Goal: Task Accomplishment & Management: Use online tool/utility

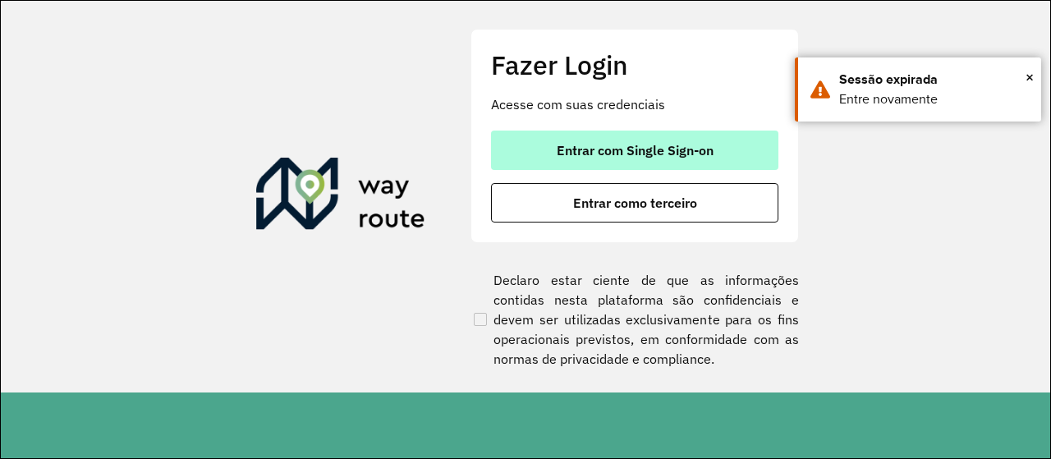
click at [612, 152] on span "Entrar com Single Sign-on" at bounding box center [635, 150] width 157 height 13
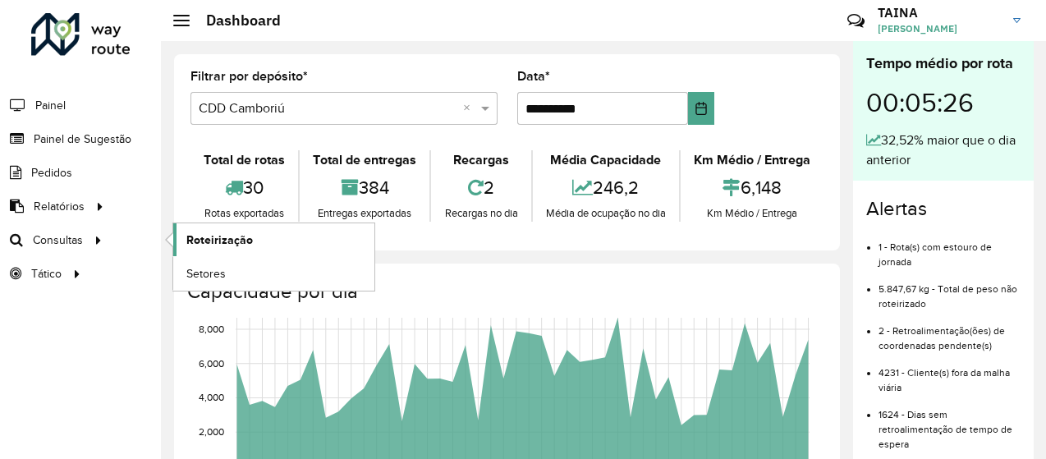
click at [200, 232] on span "Roteirização" at bounding box center [219, 240] width 67 height 17
click at [204, 267] on span "Setores" at bounding box center [206, 273] width 40 height 17
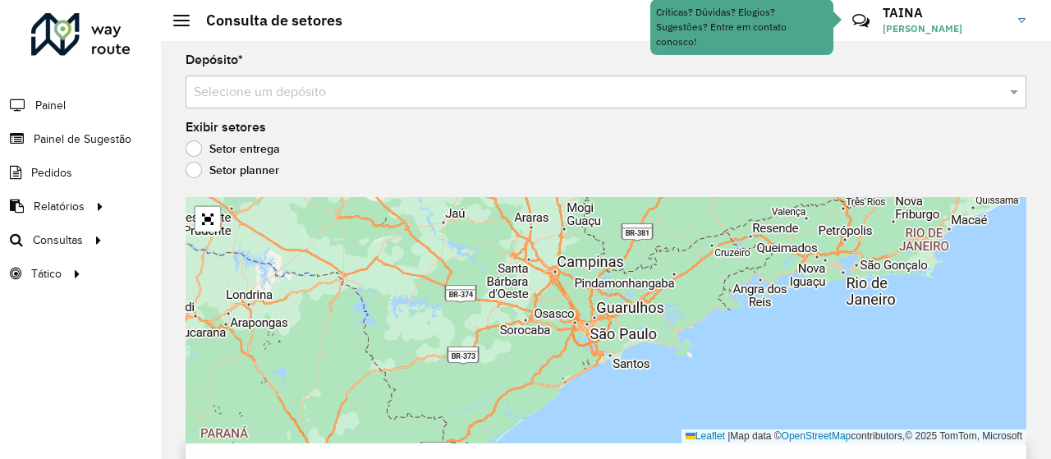
click at [352, 96] on input "text" at bounding box center [590, 93] width 792 height 20
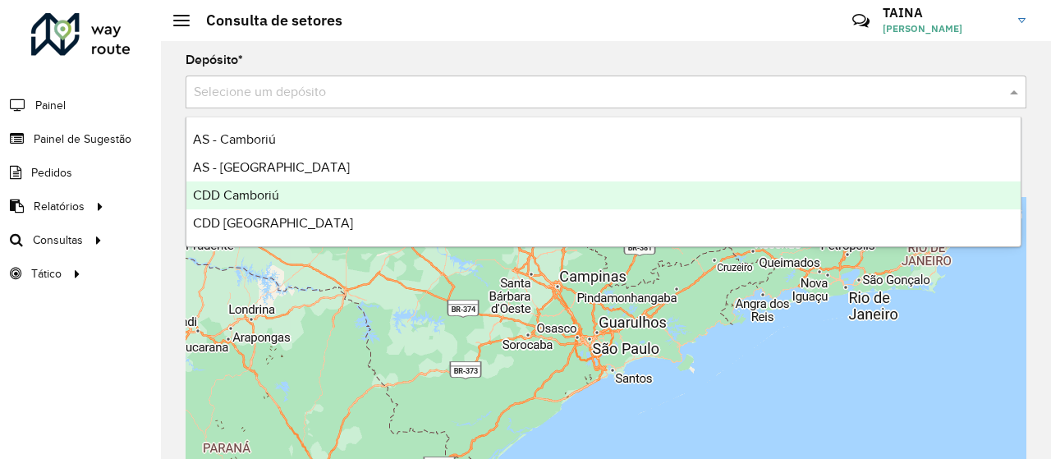
click at [279, 186] on div "CDD Camboriú" at bounding box center [603, 196] width 835 height 28
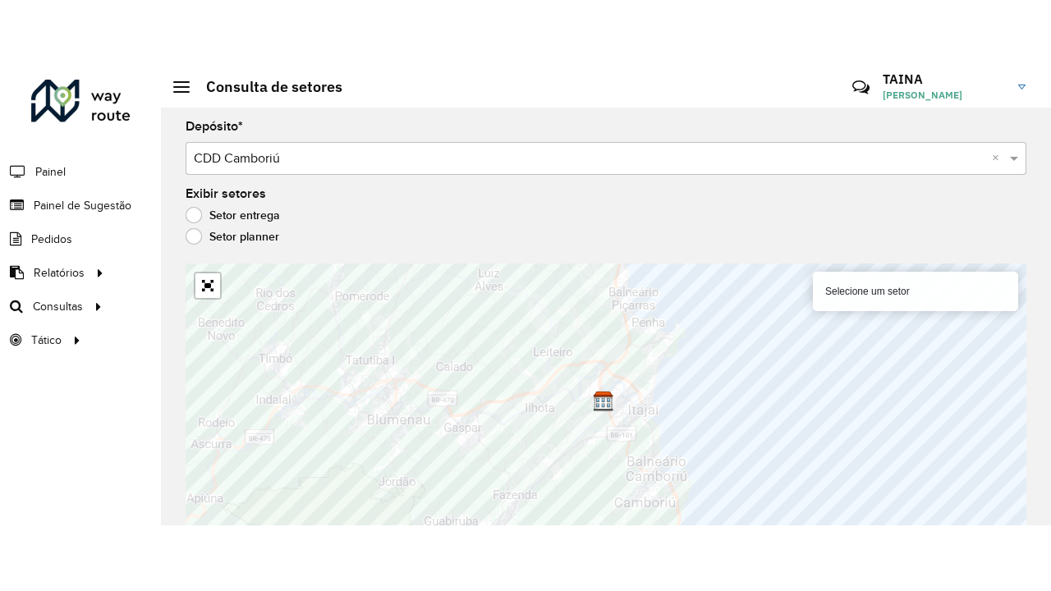
scroll to position [12, 0]
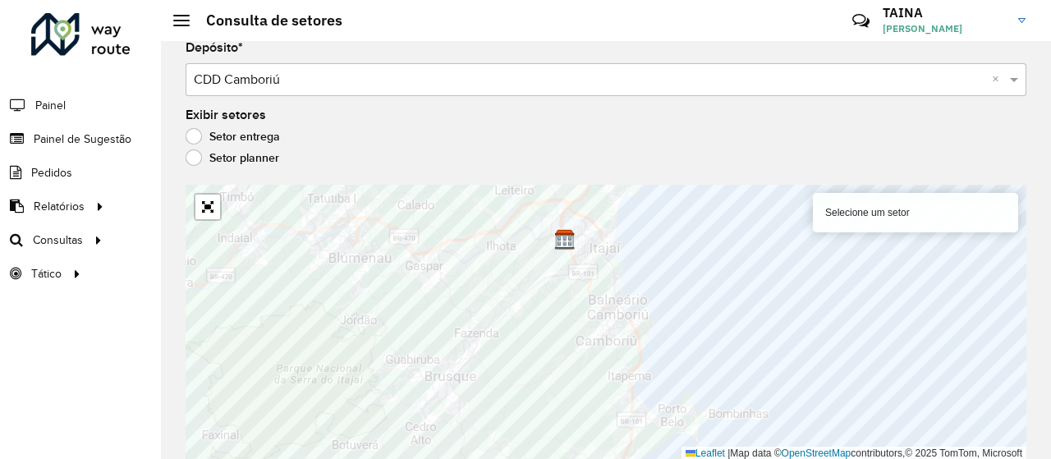
click at [191, 163] on label "Setor planner" at bounding box center [233, 157] width 94 height 16
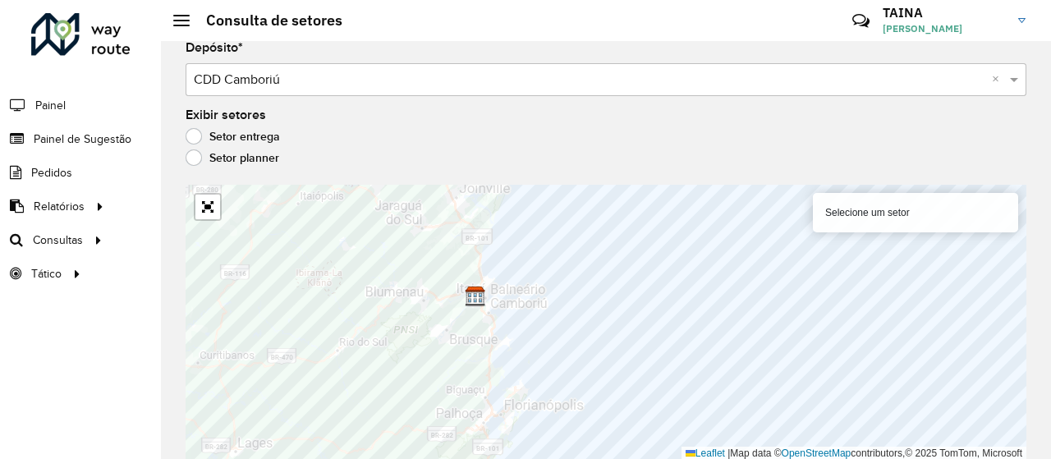
click at [200, 132] on label "Setor entrega" at bounding box center [233, 136] width 94 height 16
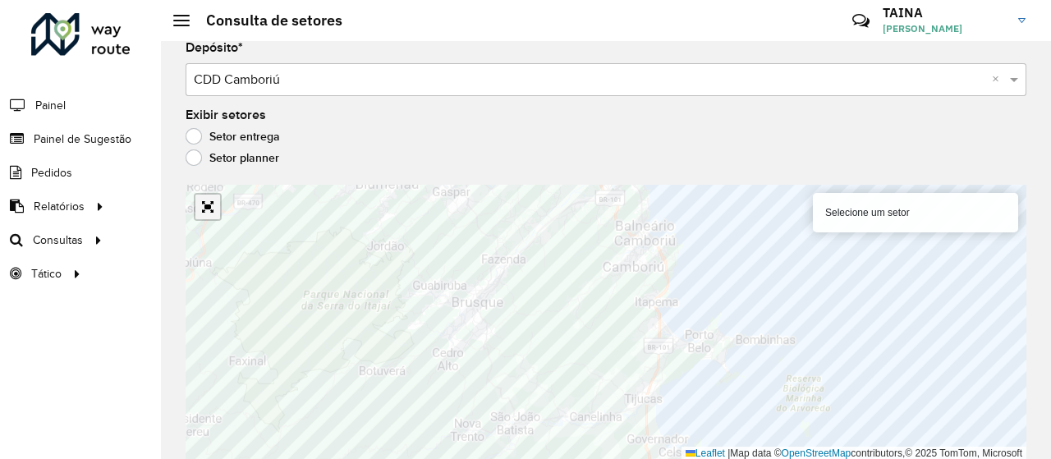
click at [205, 210] on link "Abrir mapa em tela cheia" at bounding box center [207, 207] width 25 height 25
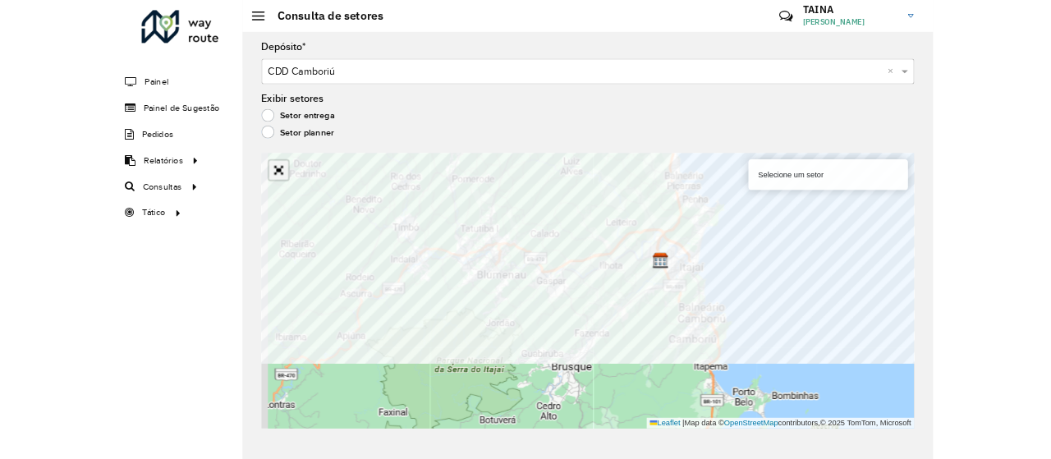
scroll to position [0, 0]
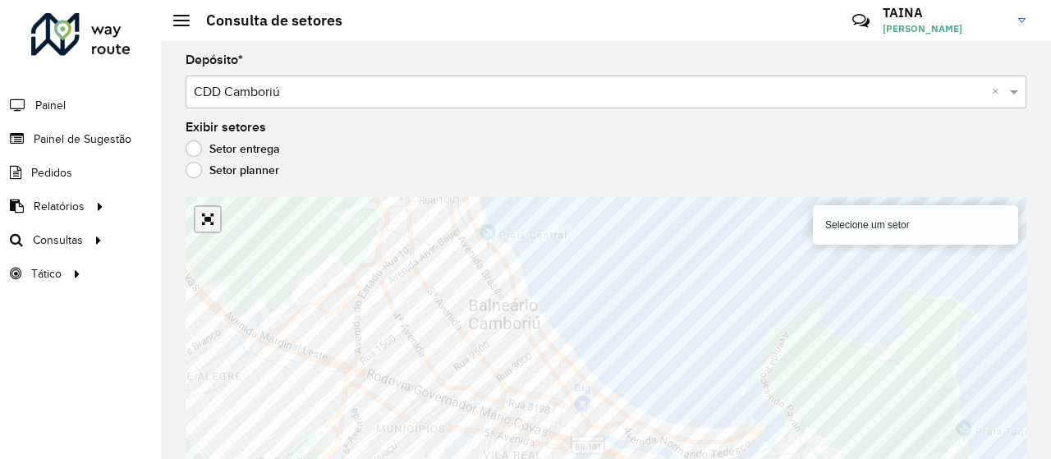
click at [214, 207] on link "Abrir mapa em tela cheia" at bounding box center [207, 219] width 25 height 25
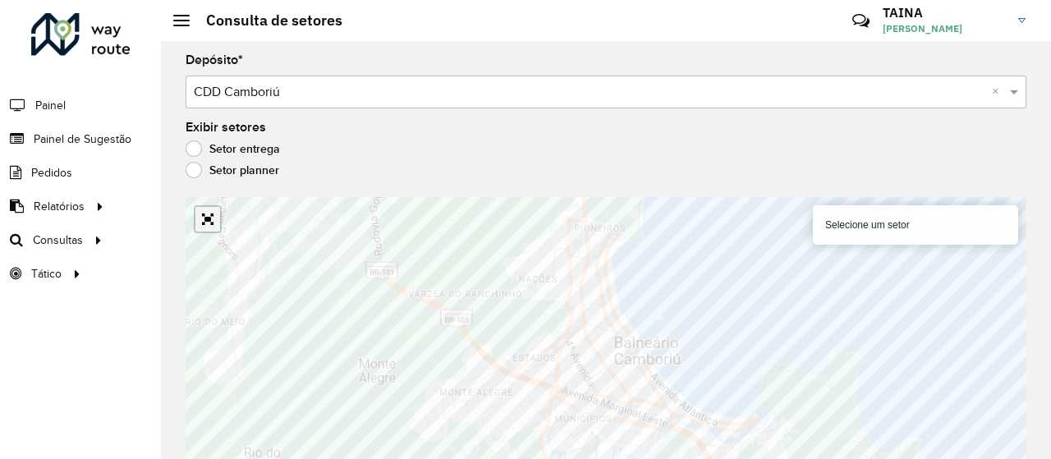
click at [204, 228] on link "Abrir mapa em tela cheia" at bounding box center [207, 219] width 25 height 25
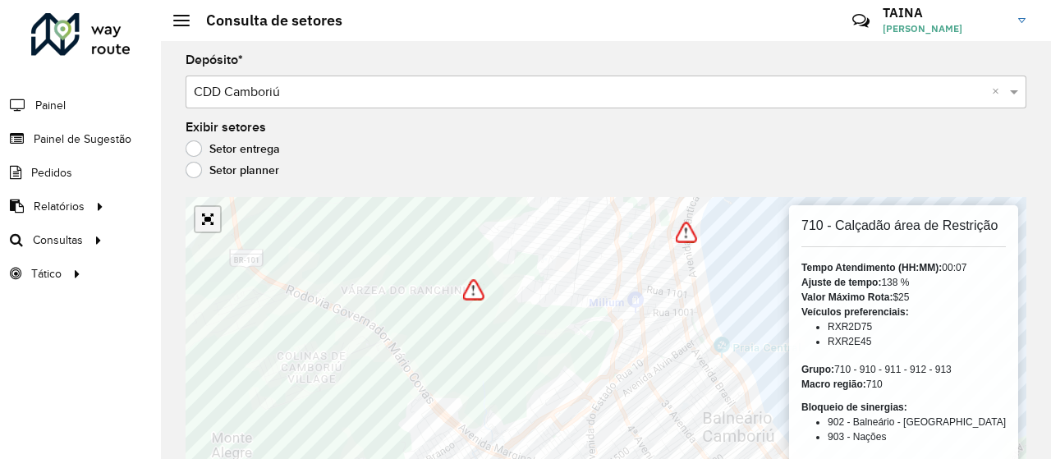
click at [208, 223] on link "Abrir mapa em tela cheia" at bounding box center [207, 219] width 25 height 25
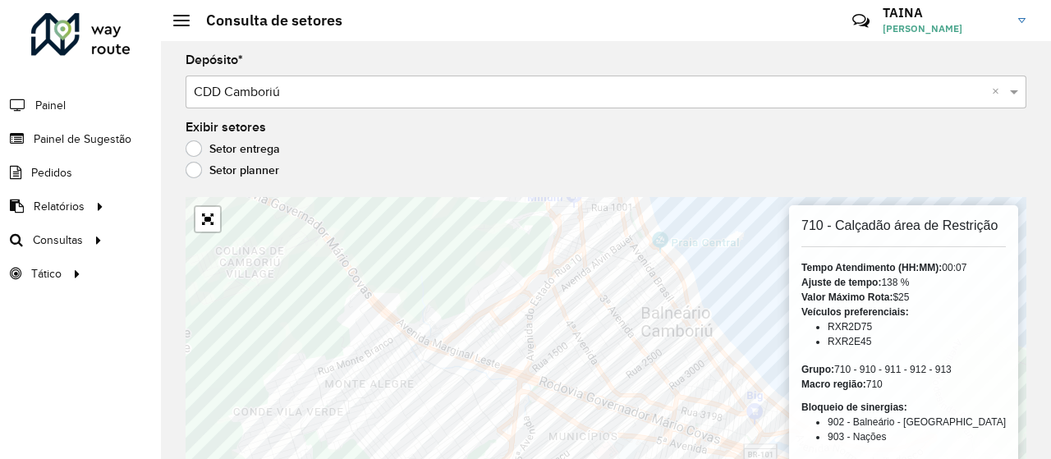
drag, startPoint x: 789, startPoint y: 54, endPoint x: 779, endPoint y: 45, distance: 13.4
click at [789, 54] on div "Depósito * Selecione um depósito × CDD Camboriú ×" at bounding box center [606, 81] width 841 height 54
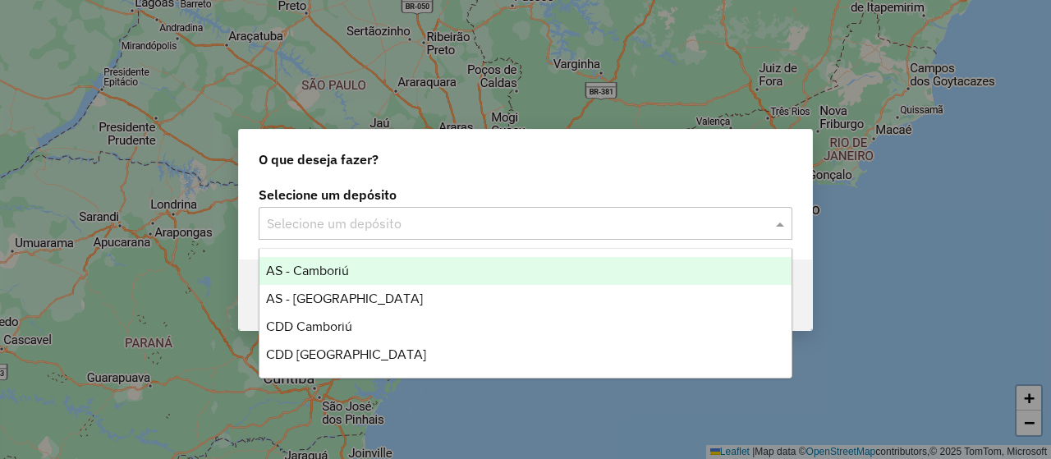
click at [301, 219] on input "text" at bounding box center [509, 224] width 485 height 20
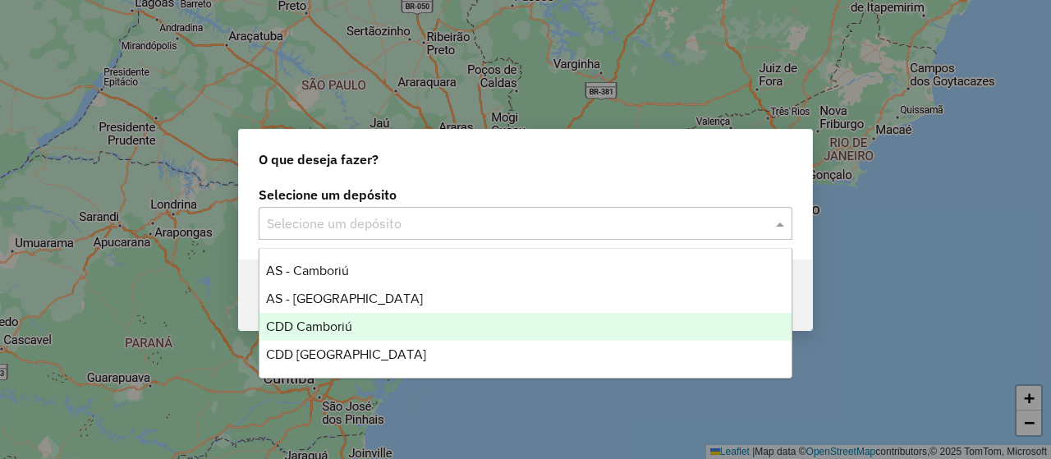
click at [307, 321] on span "CDD Camboriú" at bounding box center [309, 327] width 86 height 14
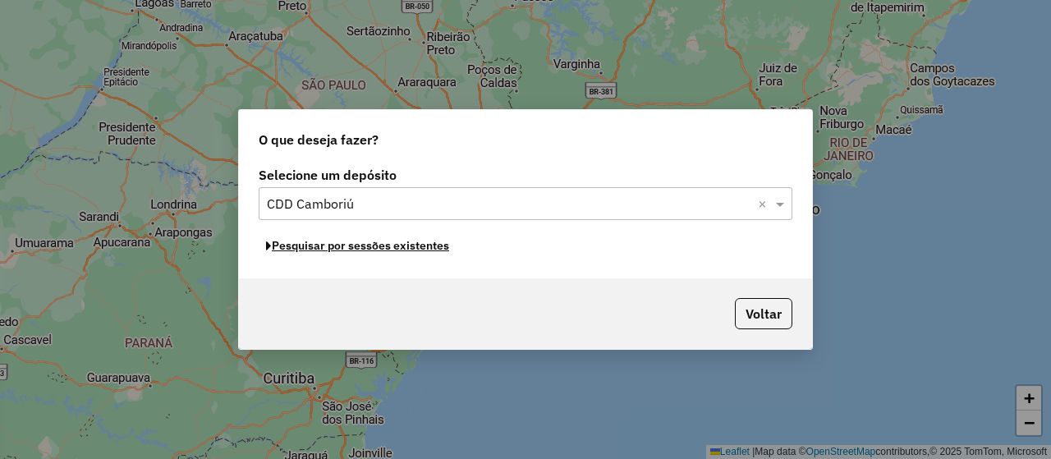
click at [435, 251] on button "Pesquisar por sessões existentes" at bounding box center [358, 245] width 198 height 25
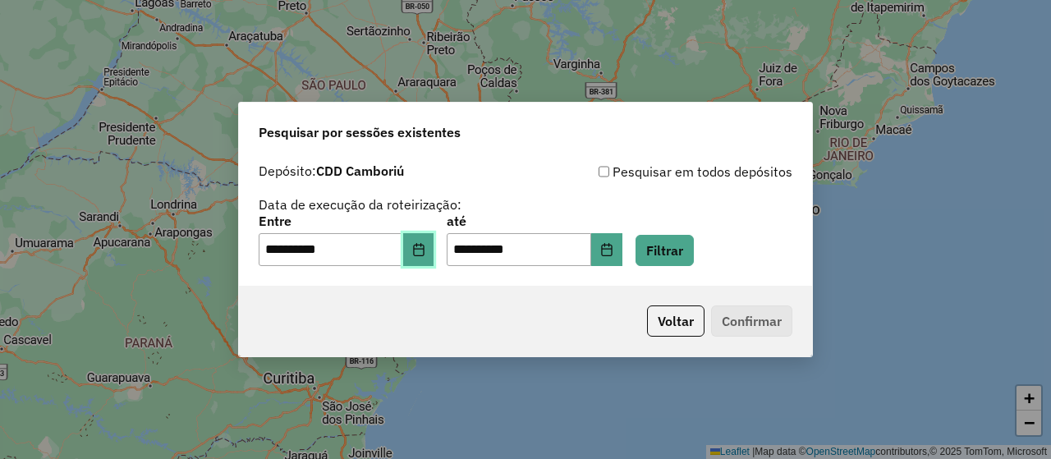
click at [424, 263] on button "Choose Date" at bounding box center [418, 249] width 31 height 33
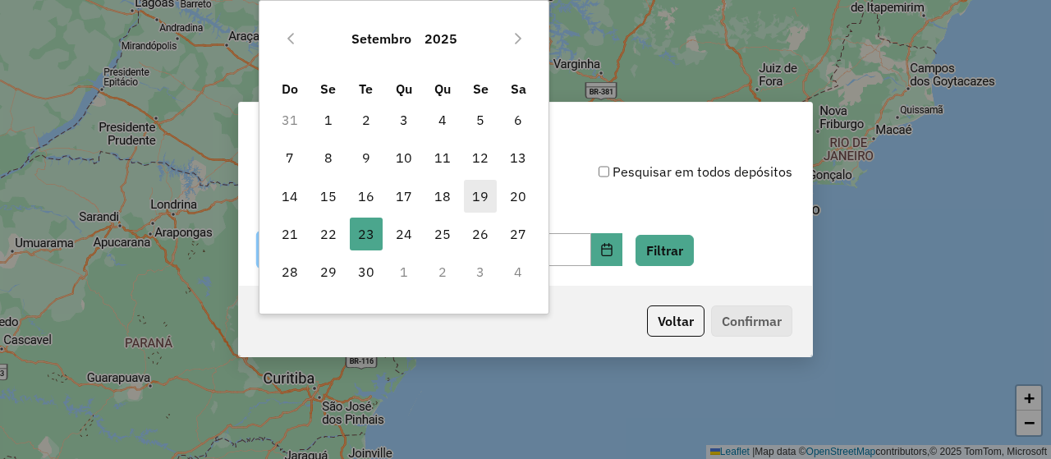
click at [483, 203] on span "19" at bounding box center [480, 196] width 33 height 33
type input "**********"
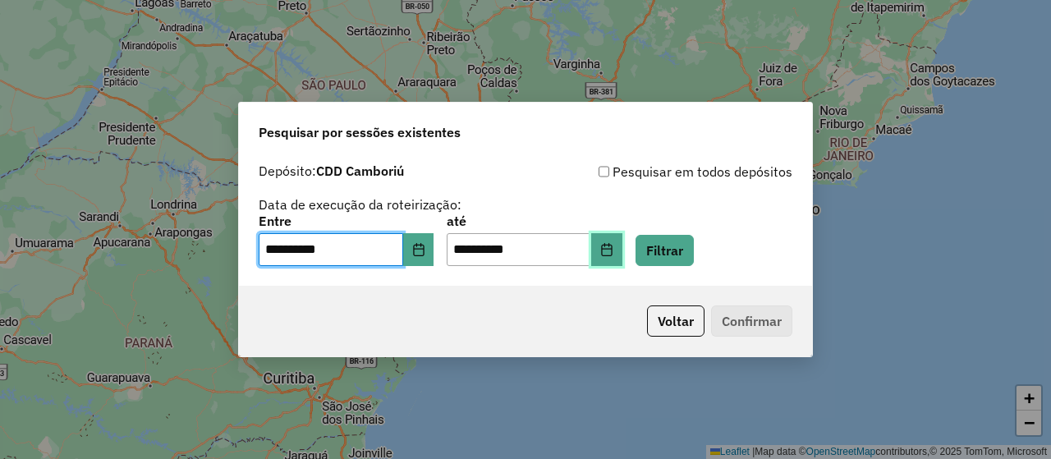
click at [615, 236] on button "Choose Date" at bounding box center [606, 249] width 31 height 33
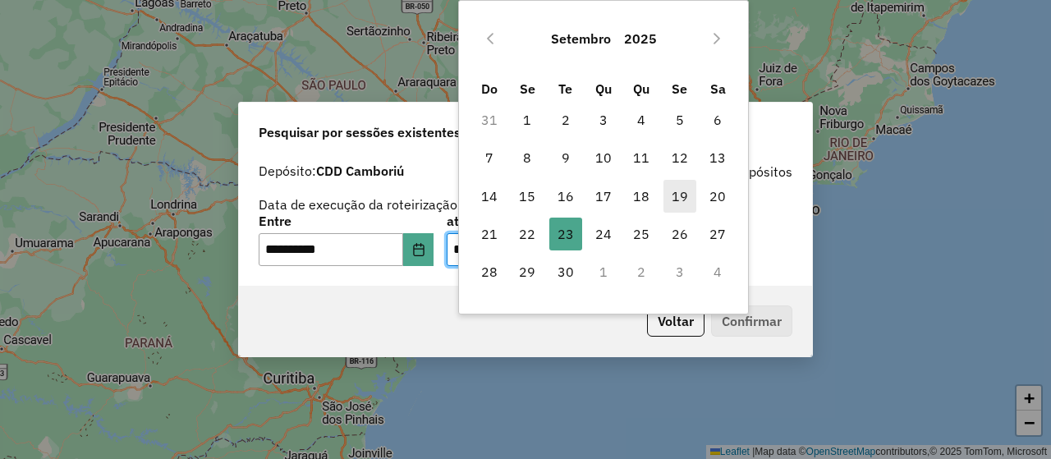
click at [675, 190] on span "19" at bounding box center [680, 196] width 33 height 33
type input "**********"
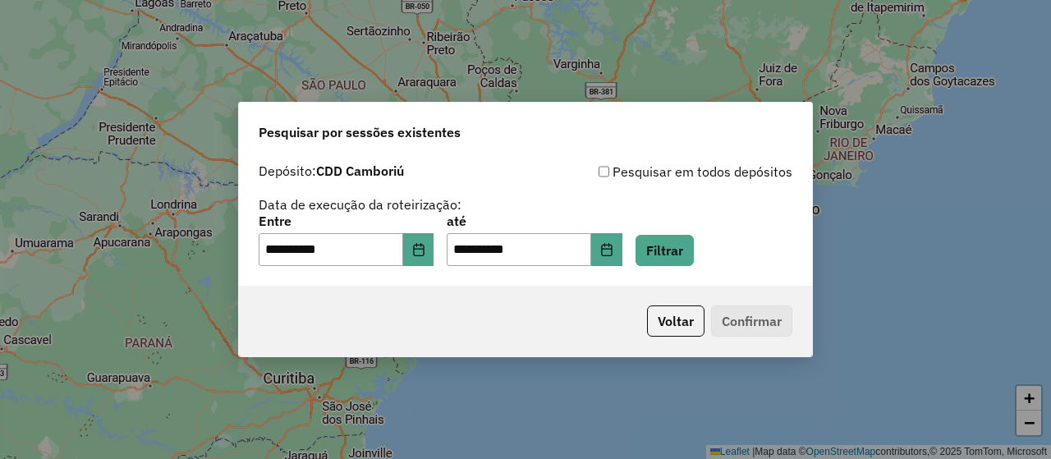
click at [690, 234] on div "**********" at bounding box center [526, 240] width 534 height 51
click at [688, 249] on button "Filtrar" at bounding box center [665, 250] width 58 height 31
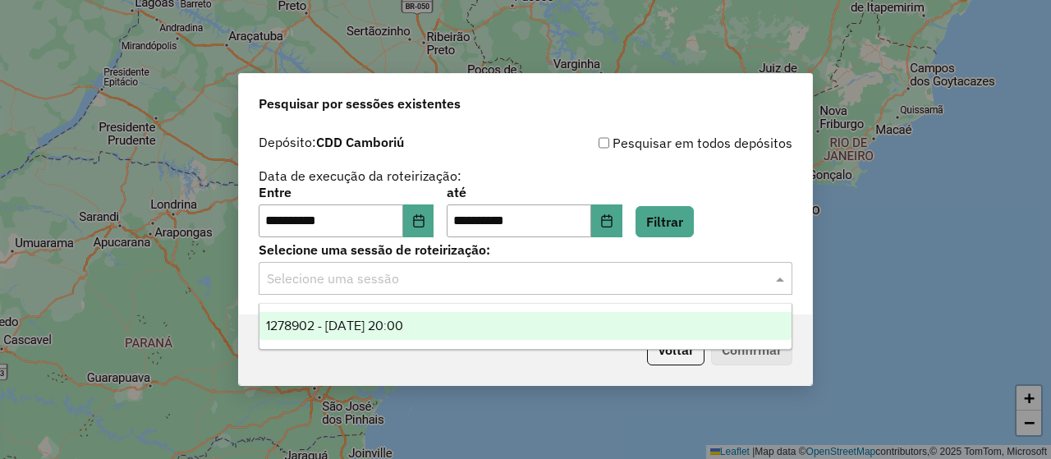
click at [560, 282] on input "text" at bounding box center [509, 279] width 485 height 20
click at [531, 323] on div "1278902 - 19/09/2025 20:00" at bounding box center [525, 326] width 531 height 28
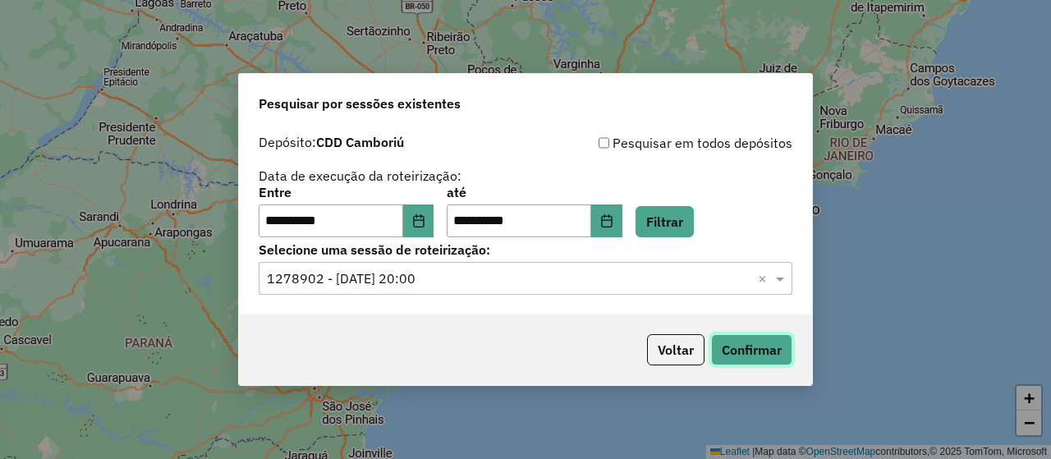
click at [743, 357] on button "Confirmar" at bounding box center [751, 349] width 81 height 31
click at [435, 227] on button "Choose Date" at bounding box center [418, 221] width 31 height 33
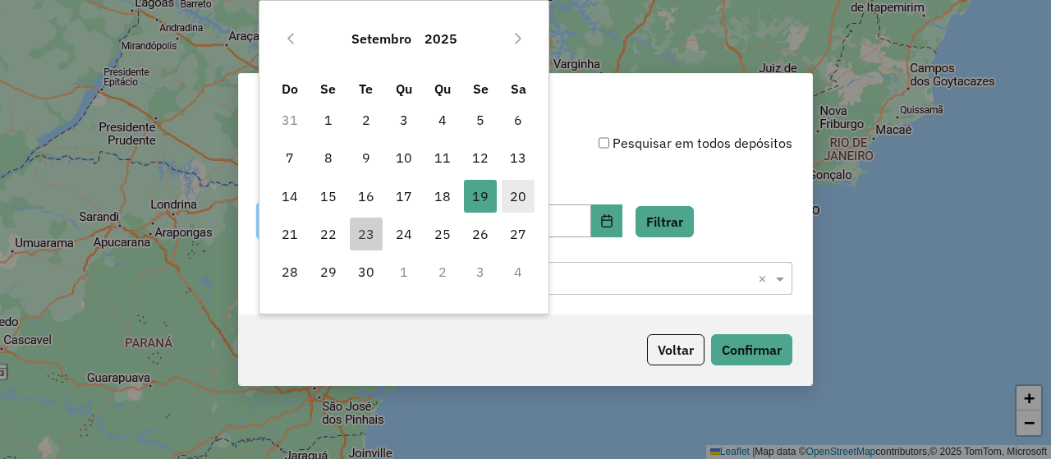
click at [517, 200] on span "20" at bounding box center [518, 196] width 33 height 33
type input "**********"
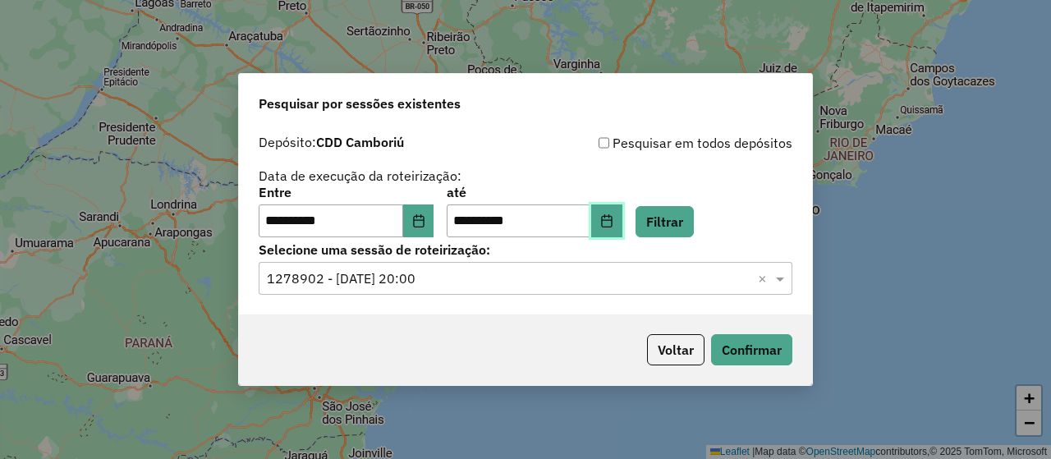
click at [620, 216] on button "Choose Date" at bounding box center [606, 221] width 31 height 33
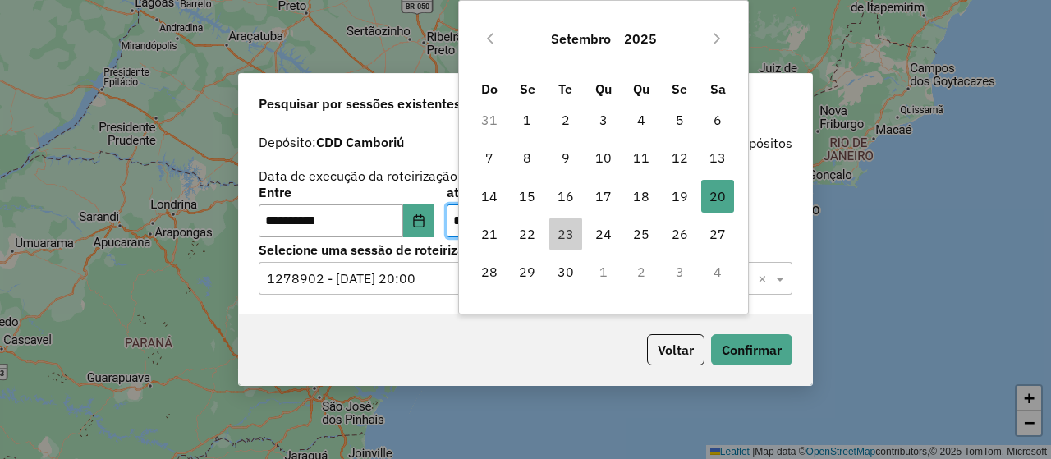
click at [764, 210] on div "**********" at bounding box center [526, 211] width 534 height 51
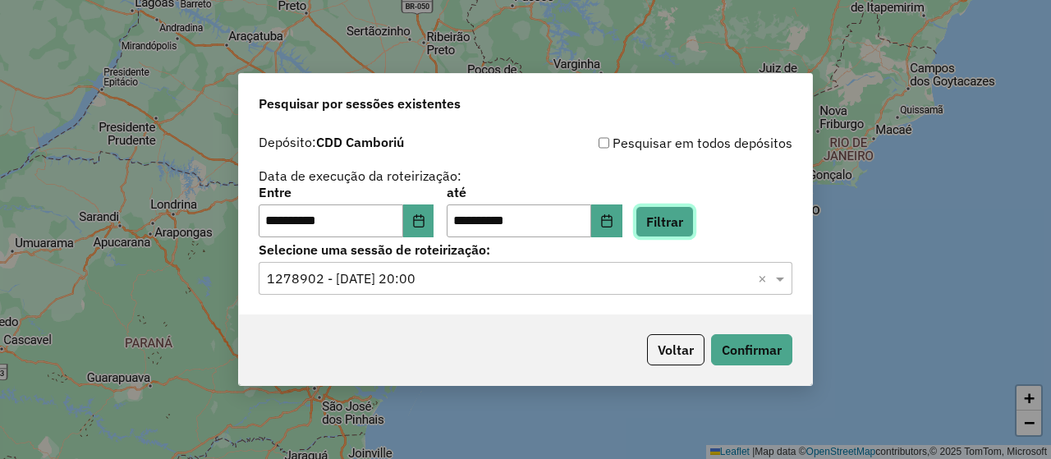
click at [694, 229] on button "Filtrar" at bounding box center [665, 221] width 58 height 31
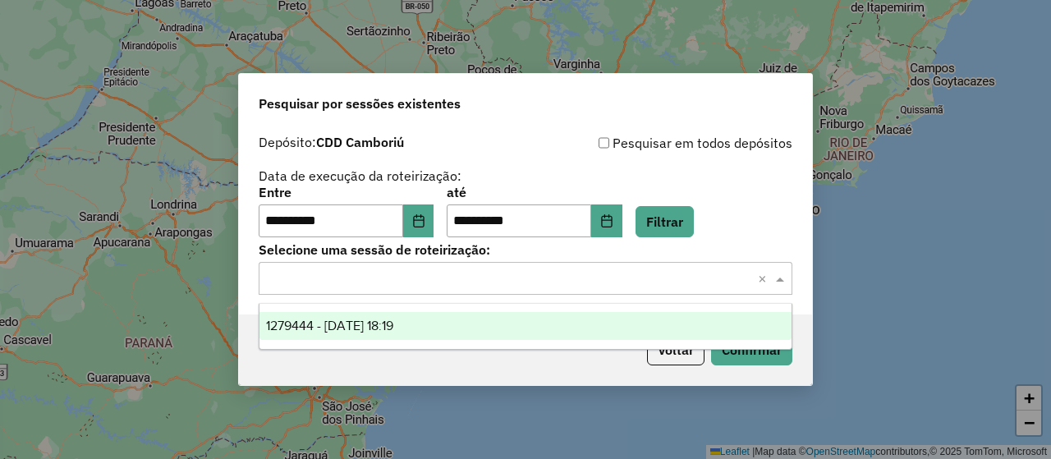
click at [606, 290] on div "Selecione uma sessão × ×" at bounding box center [526, 278] width 534 height 33
click at [516, 324] on div "1279444 - 20/09/2025 18:19" at bounding box center [525, 326] width 531 height 28
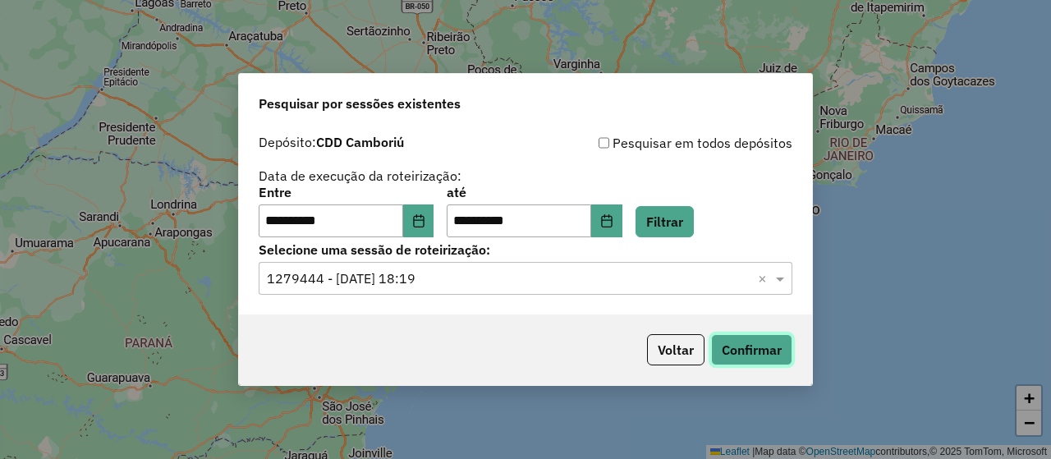
click at [726, 363] on button "Confirmar" at bounding box center [751, 349] width 81 height 31
click at [432, 213] on button "Choose Date" at bounding box center [418, 221] width 31 height 33
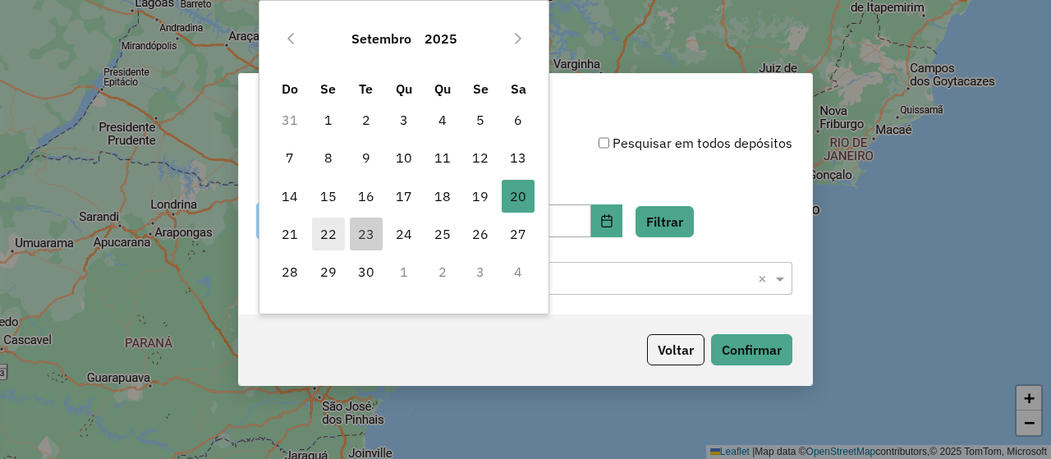
click at [329, 237] on span "22" at bounding box center [328, 234] width 33 height 33
type input "**********"
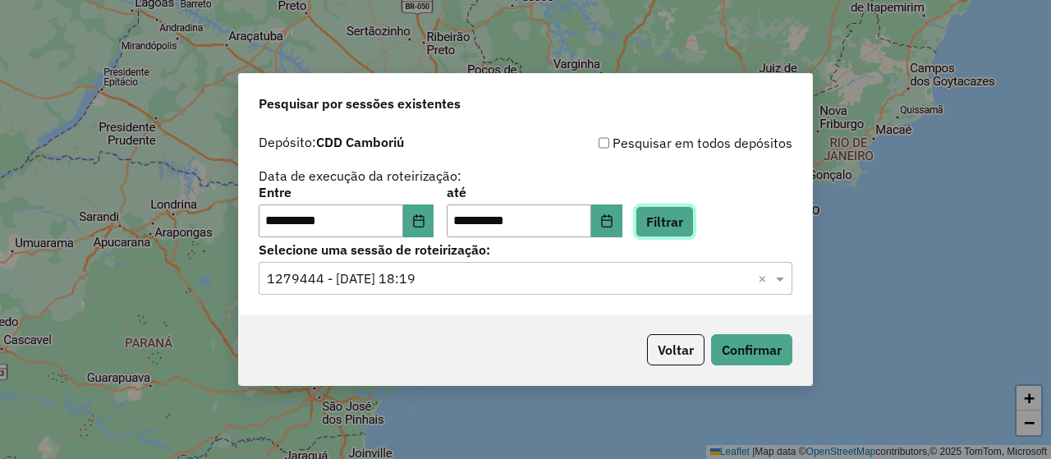
click at [690, 206] on button "Filtrar" at bounding box center [665, 221] width 58 height 31
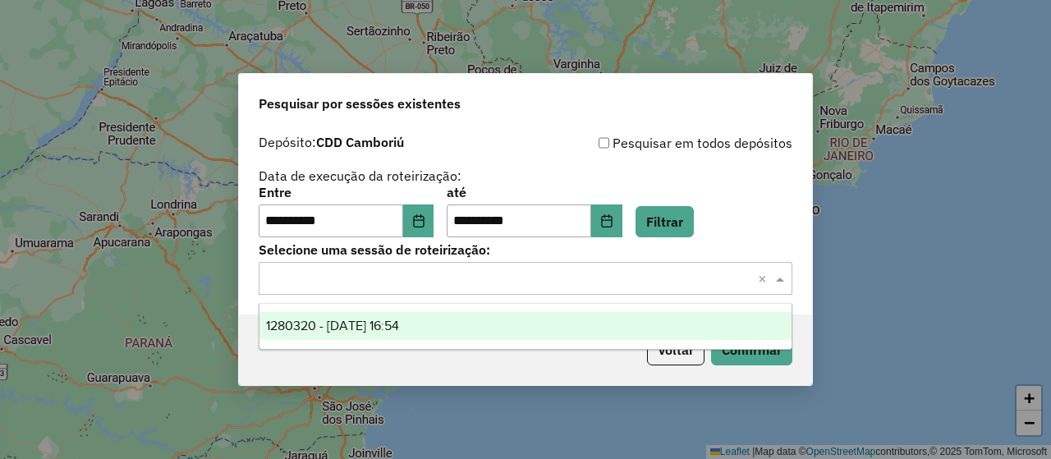
click at [415, 290] on div "Selecione uma sessão × ×" at bounding box center [526, 278] width 534 height 33
click at [399, 328] on span "1280320 - 22/09/2025 16:54" at bounding box center [332, 326] width 133 height 14
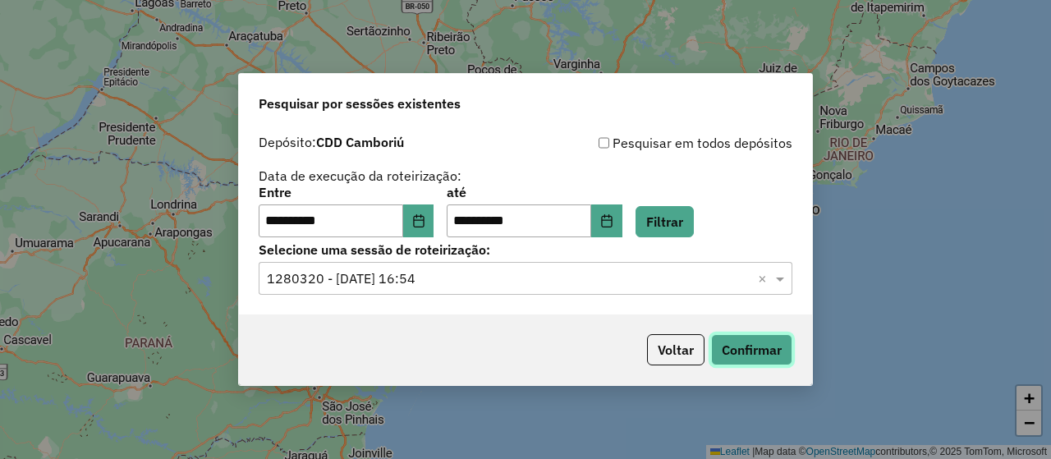
click at [747, 343] on button "Confirmar" at bounding box center [751, 349] width 81 height 31
click at [435, 228] on button "Choose Date" at bounding box center [418, 221] width 31 height 33
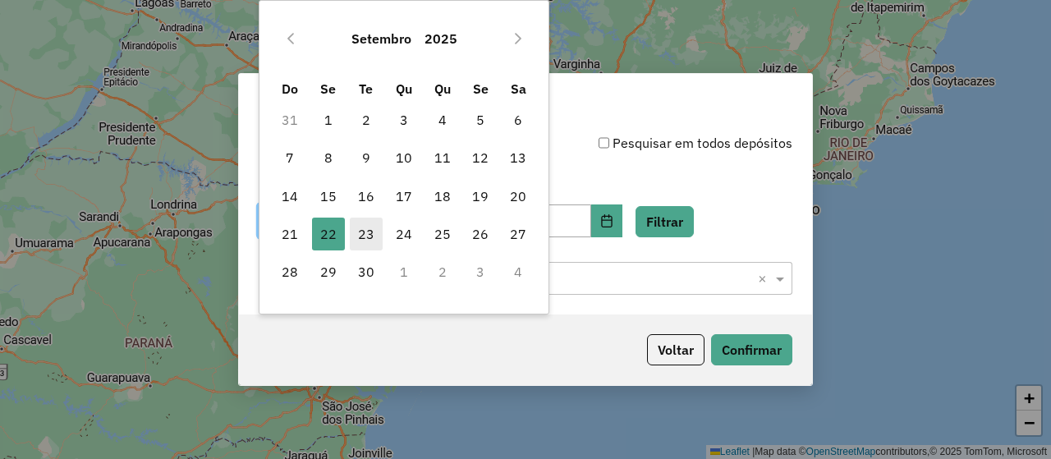
click at [371, 229] on span "23" at bounding box center [366, 234] width 33 height 33
type input "**********"
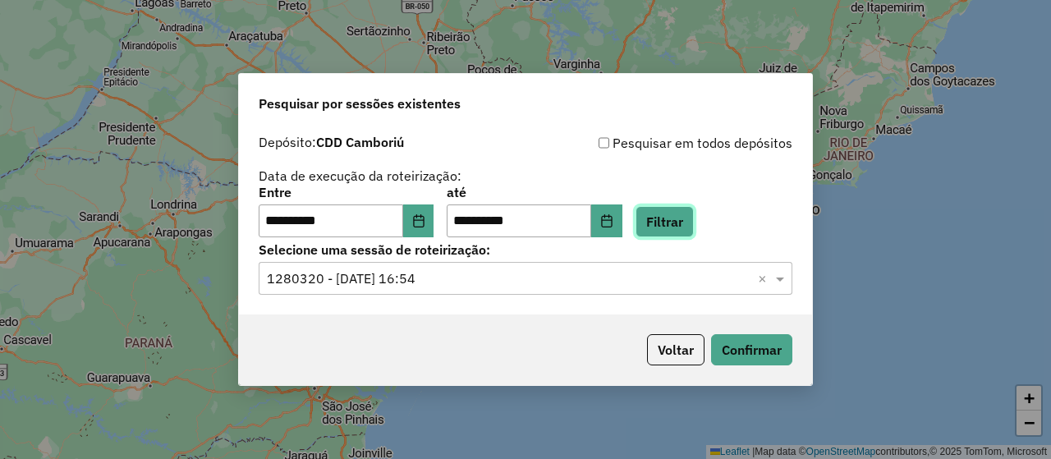
click at [694, 225] on button "Filtrar" at bounding box center [665, 221] width 58 height 31
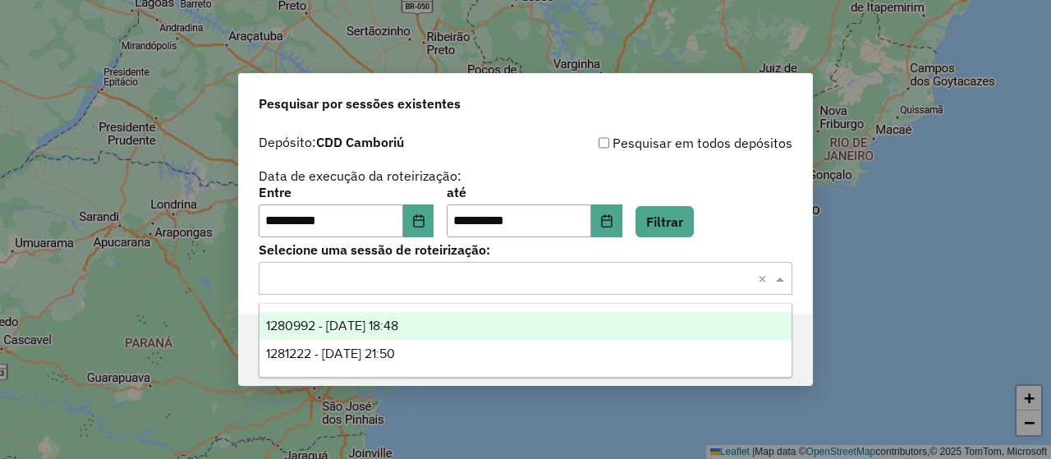
click at [547, 277] on input "text" at bounding box center [509, 279] width 485 height 20
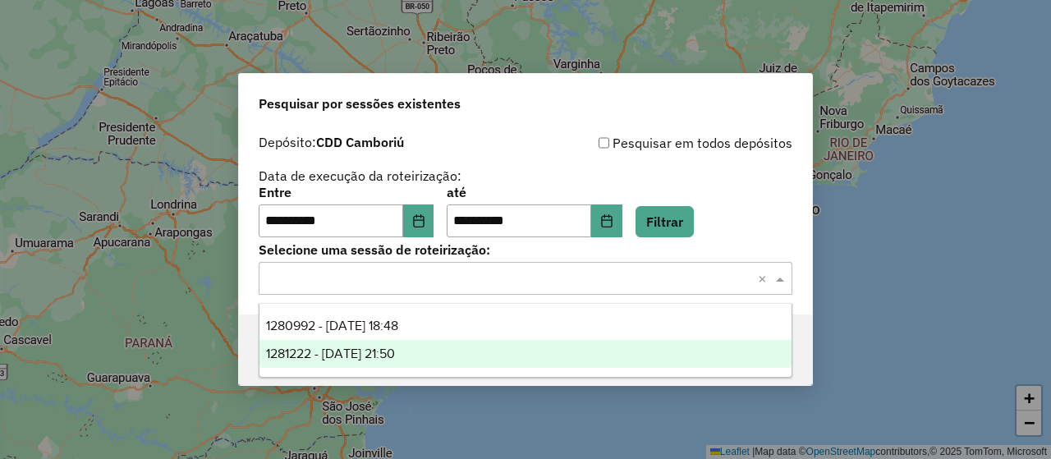
click at [479, 347] on div "1281222 - 23/09/2025 21:50" at bounding box center [525, 354] width 531 height 28
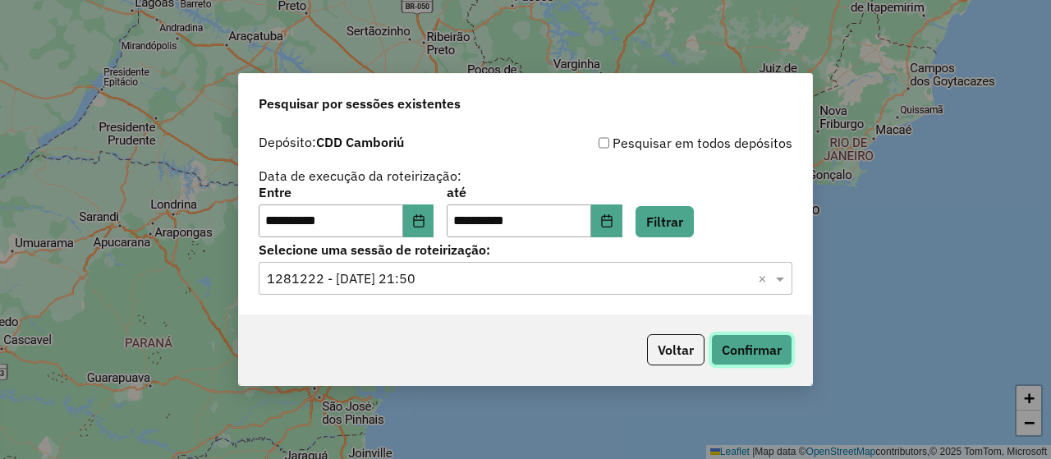
click at [762, 337] on button "Confirmar" at bounding box center [751, 349] width 81 height 31
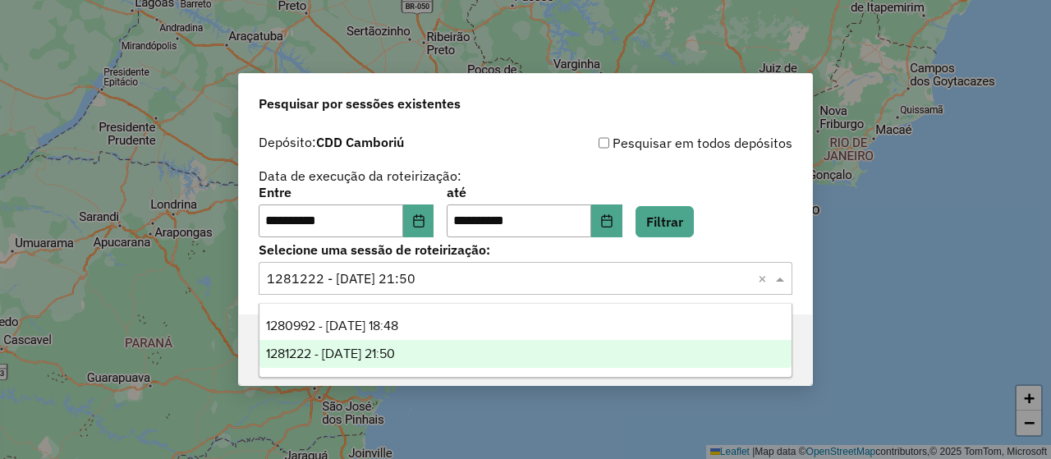
click at [461, 294] on div "Selecione uma sessão × 1281222 - 23/09/2025 21:50 ×" at bounding box center [526, 278] width 534 height 33
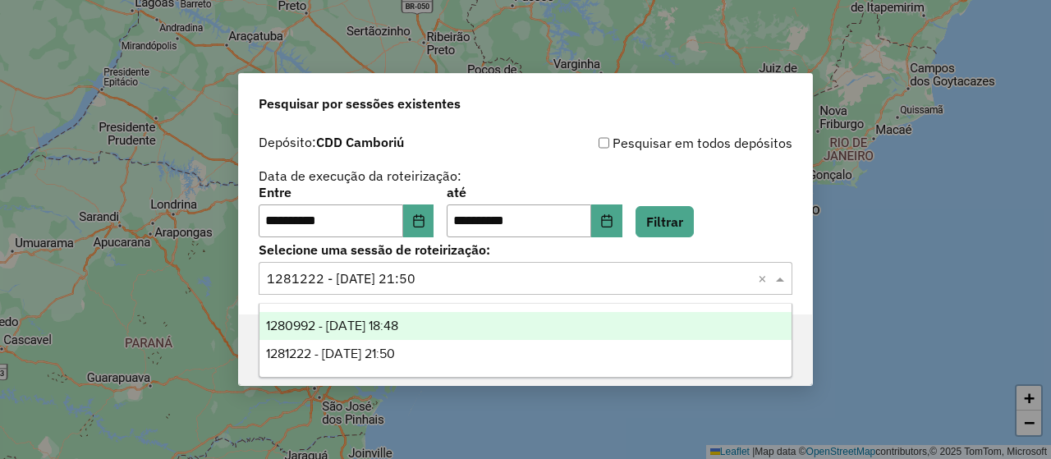
click at [445, 329] on div "1280992 - 23/09/2025 18:48" at bounding box center [525, 326] width 531 height 28
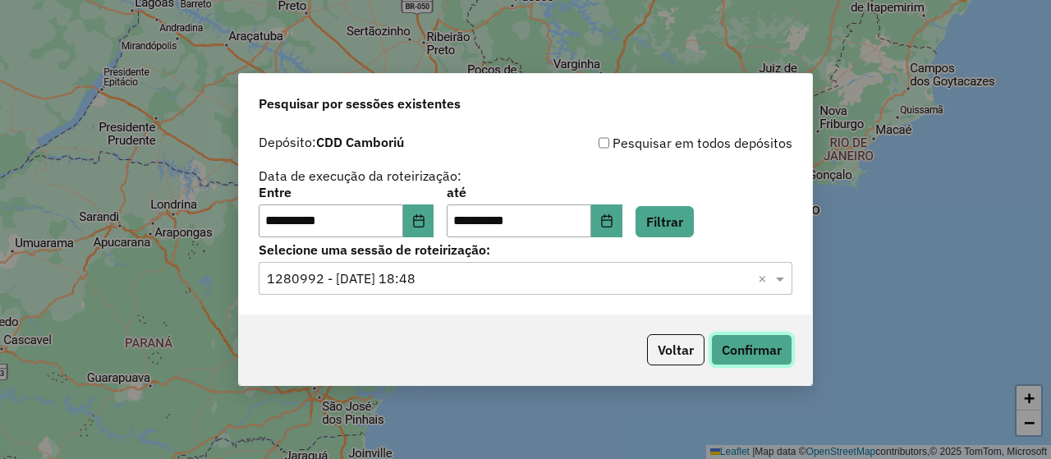
click at [751, 352] on button "Confirmar" at bounding box center [751, 349] width 81 height 31
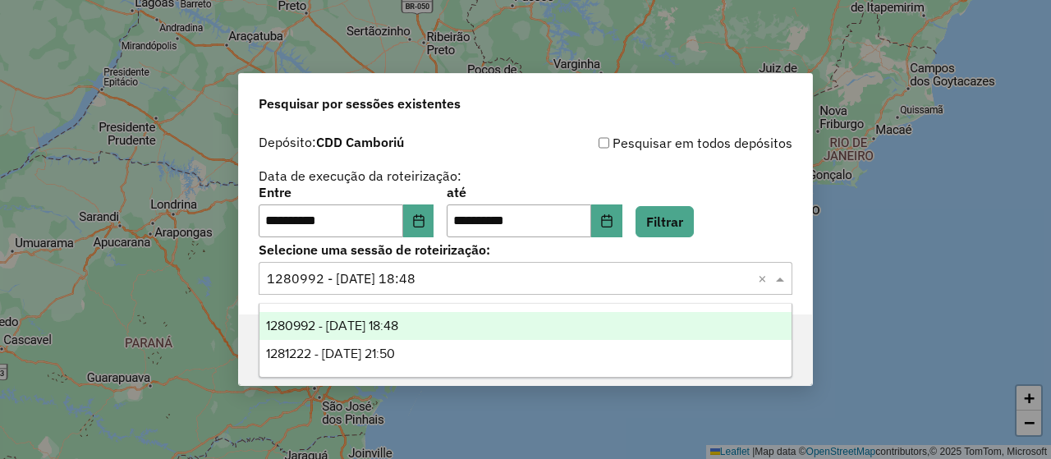
click at [481, 278] on input "text" at bounding box center [509, 279] width 485 height 20
click at [583, 118] on div "Pesquisar por sessões existentes" at bounding box center [525, 100] width 573 height 53
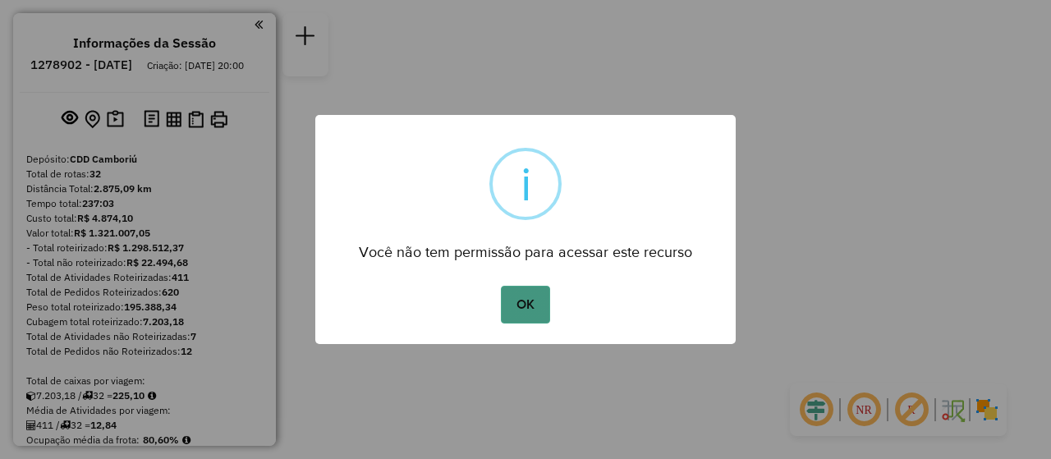
click at [547, 306] on button "OK" at bounding box center [525, 305] width 48 height 38
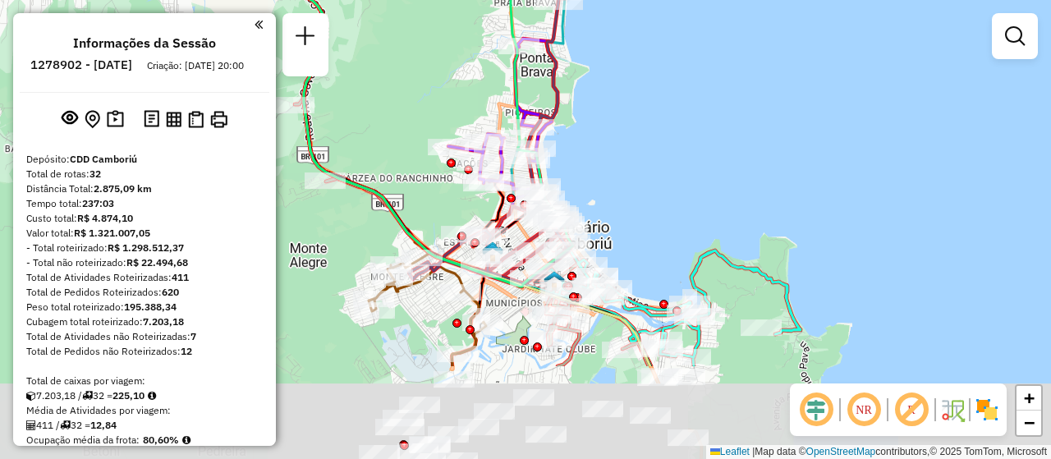
drag, startPoint x: 623, startPoint y: 136, endPoint x: 649, endPoint y: 136, distance: 26.3
click at [649, 136] on div "Janela de atendimento Grade de atendimento Capacidade Transportadoras Veículos …" at bounding box center [525, 229] width 1051 height 459
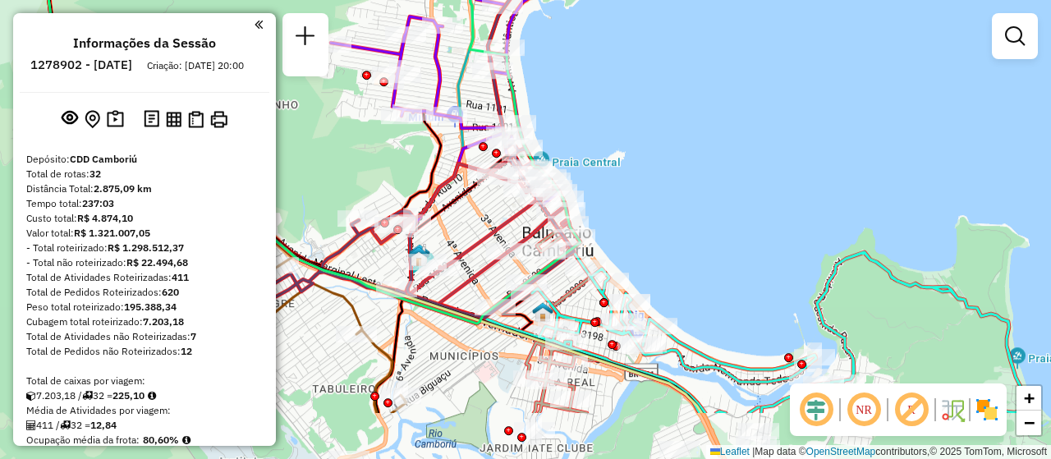
drag, startPoint x: 562, startPoint y: 168, endPoint x: 632, endPoint y: 76, distance: 115.5
click at [632, 76] on div "Janela de atendimento Grade de atendimento Capacidade Transportadoras Veículos …" at bounding box center [525, 229] width 1051 height 459
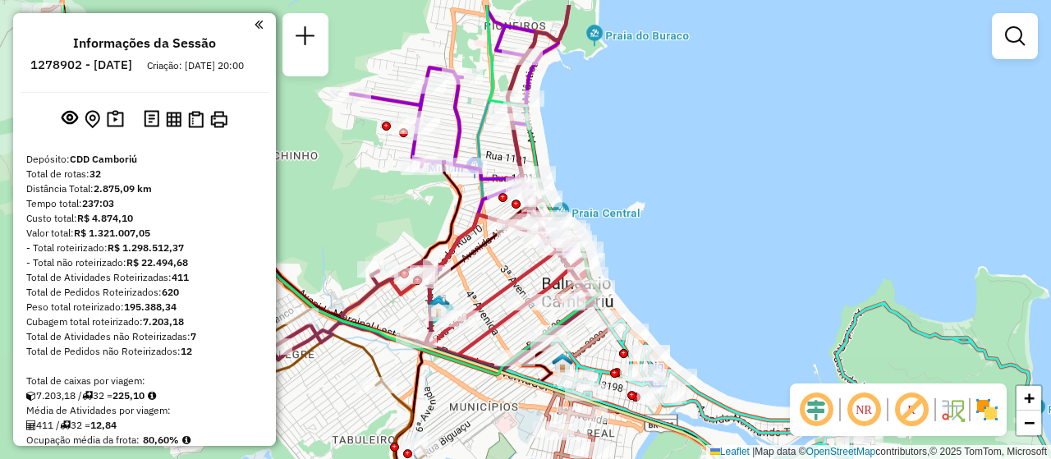
drag, startPoint x: 664, startPoint y: 208, endPoint x: 688, endPoint y: 267, distance: 64.1
click at [688, 267] on div "Janela de atendimento Grade de atendimento Capacidade Transportadoras Veículos …" at bounding box center [525, 229] width 1051 height 459
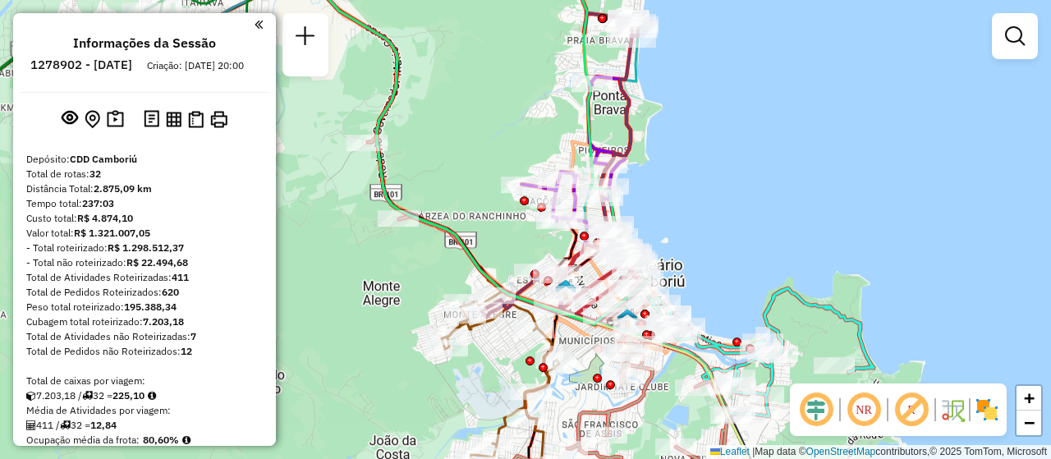
click at [688, 267] on div "Janela de atendimento Grade de atendimento Capacidade Transportadoras Veículos …" at bounding box center [525, 229] width 1051 height 459
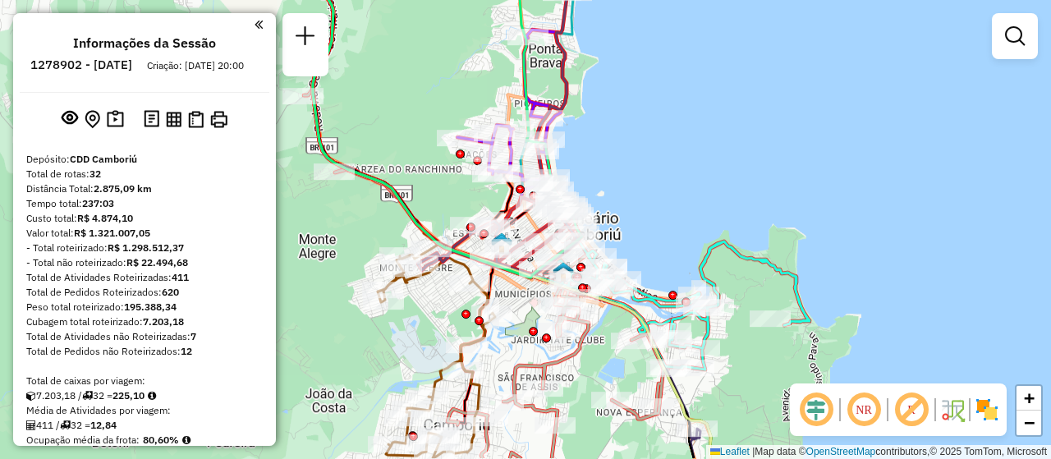
drag, startPoint x: 688, startPoint y: 267, endPoint x: 623, endPoint y: 220, distance: 80.7
click at [623, 220] on div "Janela de atendimento Grade de atendimento Capacidade Transportadoras Veículos …" at bounding box center [525, 229] width 1051 height 459
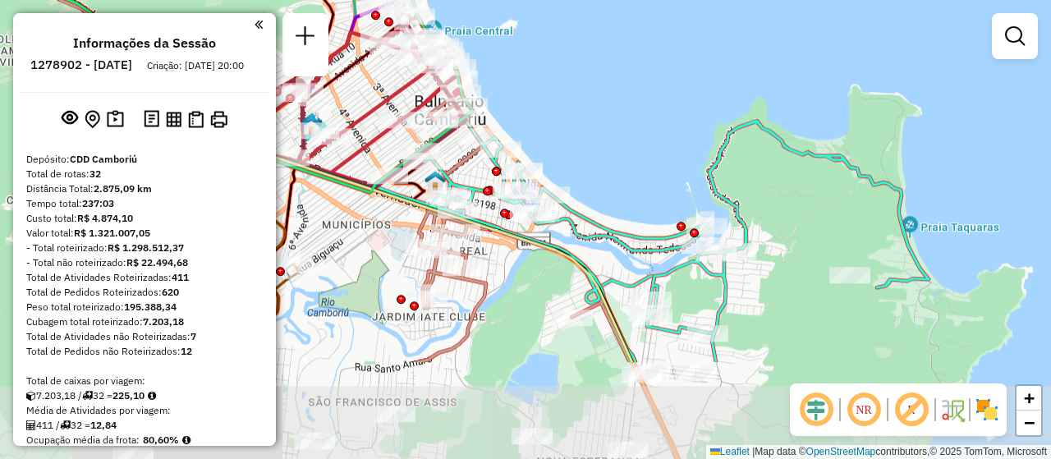
drag, startPoint x: 736, startPoint y: 318, endPoint x: 670, endPoint y: 175, distance: 157.3
click at [670, 175] on div "Janela de atendimento Grade de atendimento Capacidade Transportadoras Veículos …" at bounding box center [525, 229] width 1051 height 459
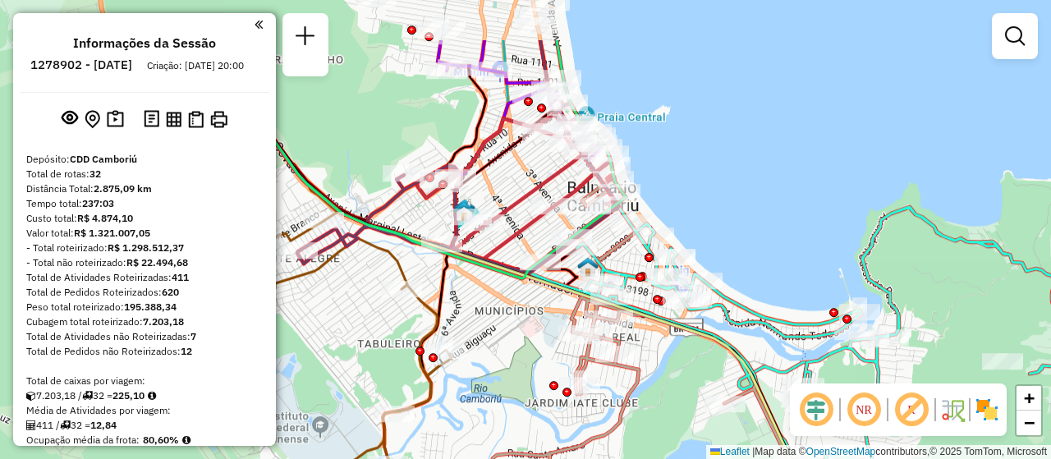
drag, startPoint x: 560, startPoint y: 262, endPoint x: 713, endPoint y: 348, distance: 175.4
click at [713, 348] on icon at bounding box center [500, 315] width 763 height 551
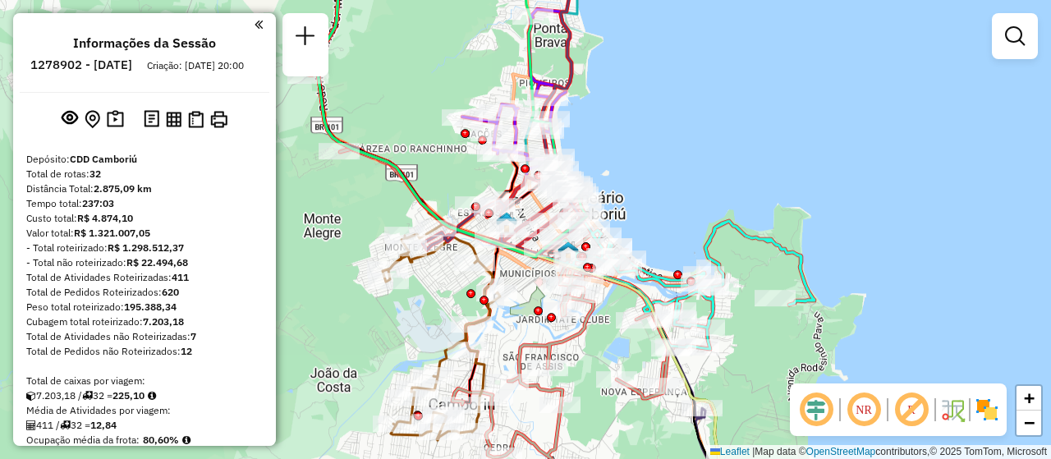
drag, startPoint x: 659, startPoint y: 98, endPoint x: 629, endPoint y: 137, distance: 49.3
click at [629, 137] on div "Janela de atendimento Grade de atendimento Capacidade Transportadoras Veículos …" at bounding box center [525, 229] width 1051 height 459
click at [1002, 422] on div "NR R" at bounding box center [898, 410] width 217 height 53
click at [994, 413] on img at bounding box center [987, 410] width 26 height 26
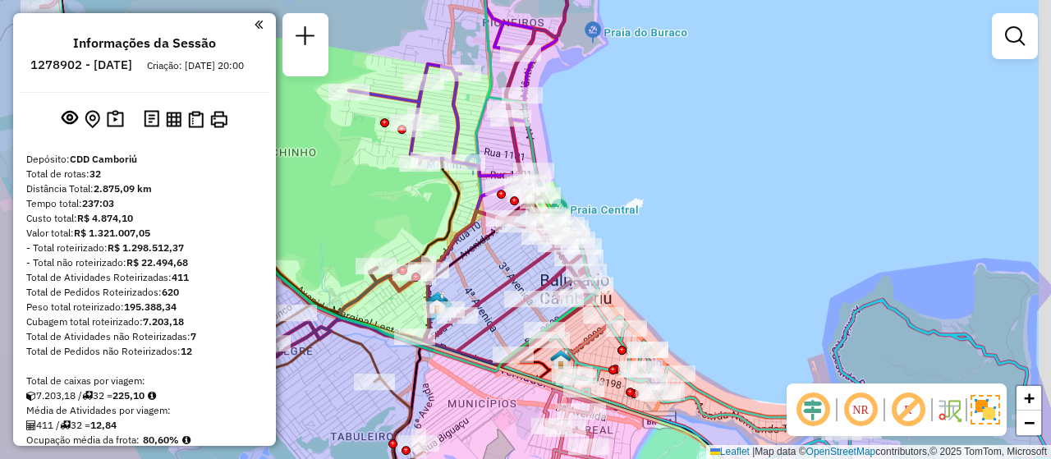
drag, startPoint x: 692, startPoint y: 209, endPoint x: 631, endPoint y: 233, distance: 65.3
click at [631, 233] on div "Janela de atendimento Grade de atendimento Capacidade Transportadoras Veículos …" at bounding box center [525, 229] width 1051 height 459
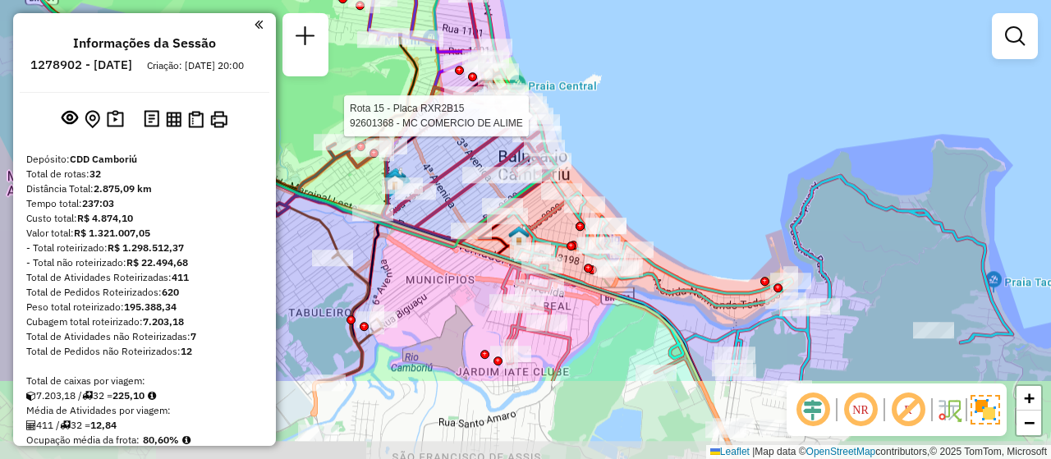
drag, startPoint x: 711, startPoint y: 303, endPoint x: 669, endPoint y: 179, distance: 130.9
click at [669, 179] on div "Rota 15 - Placa RXR2B15 92601368 - MC COMERCIO DE ALIME Janela de atendimento G…" at bounding box center [525, 229] width 1051 height 459
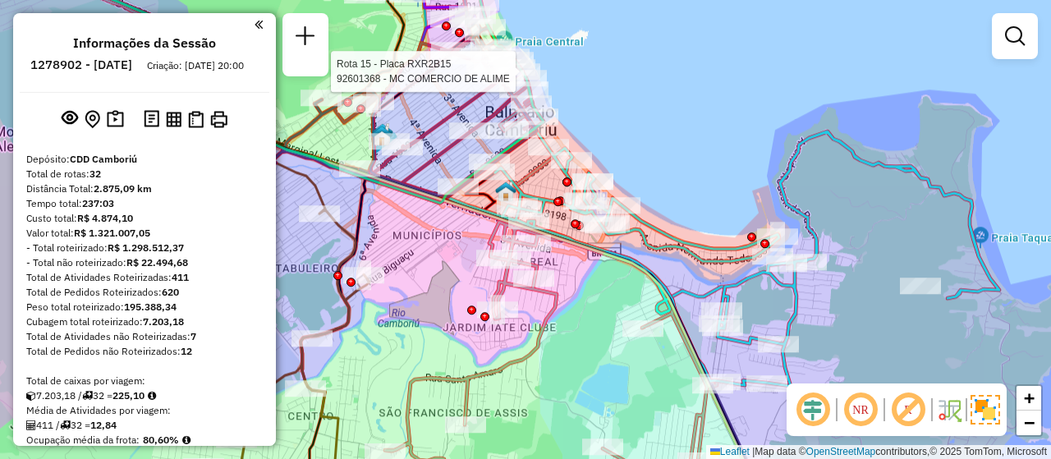
drag, startPoint x: 669, startPoint y: 182, endPoint x: 655, endPoint y: 137, distance: 47.1
click at [655, 137] on div "Rota 15 - Placa RXR2B15 92601368 - MC COMERCIO DE ALIME Janela de atendimento G…" at bounding box center [525, 229] width 1051 height 459
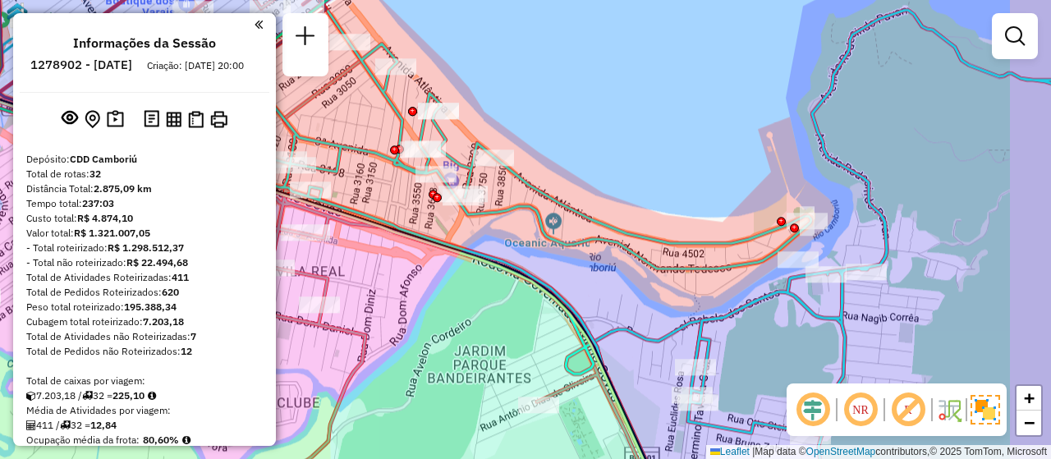
drag, startPoint x: 867, startPoint y: 236, endPoint x: 812, endPoint y: 195, distance: 69.3
click at [812, 195] on div "Rota 15 - Placa RXR2B15 92601368 - MC COMERCIO DE ALIME Janela de atendimento G…" at bounding box center [525, 229] width 1051 height 459
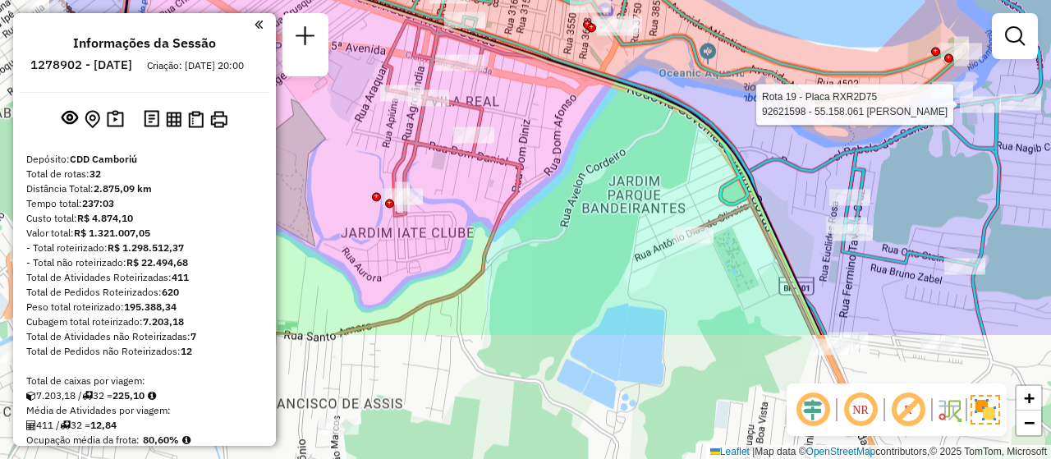
drag, startPoint x: 805, startPoint y: 276, endPoint x: 826, endPoint y: 173, distance: 104.7
click at [973, 106] on icon at bounding box center [804, 84] width 1014 height 502
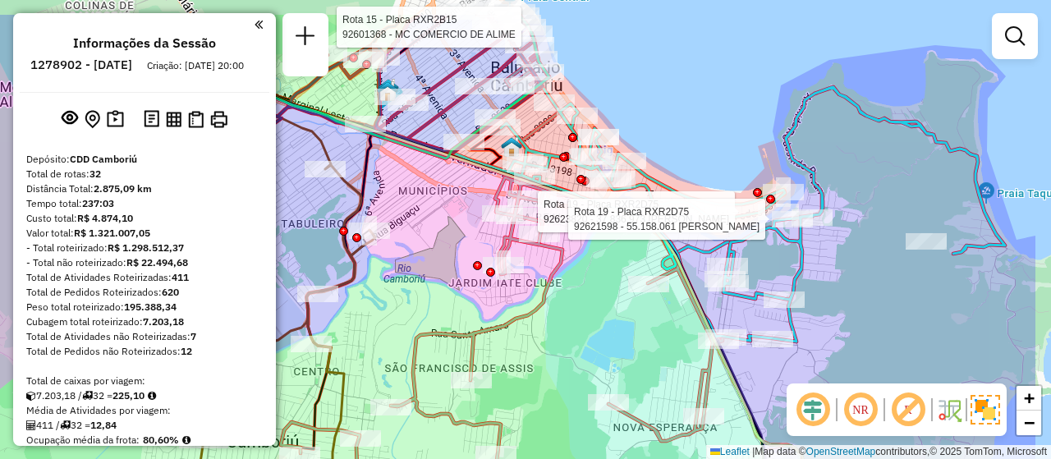
drag, startPoint x: 804, startPoint y: 244, endPoint x: 683, endPoint y: 305, distance: 135.2
click at [683, 305] on div "Rota 15 - Placa RXR2B15 92601368 - MC COMERCIO DE ALIME Rota 19 - Placa RXR2D75…" at bounding box center [525, 229] width 1051 height 459
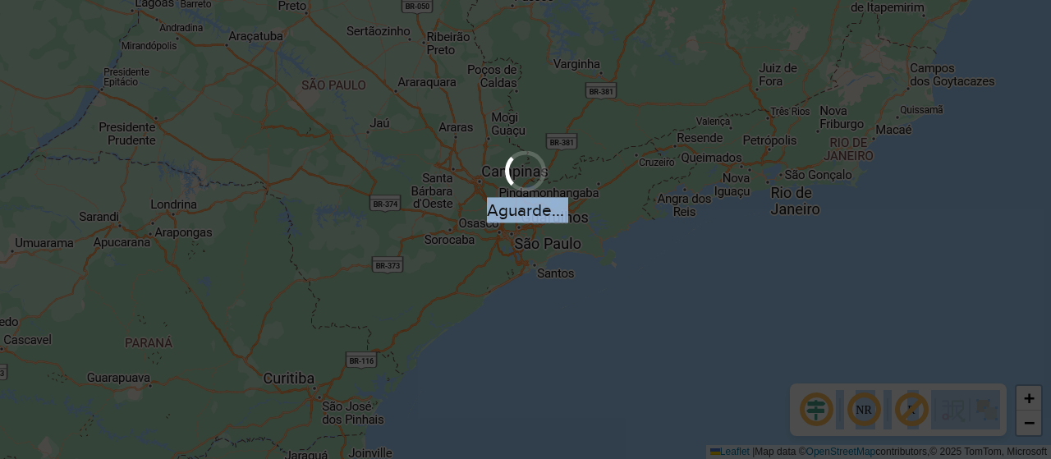
drag, startPoint x: 0, startPoint y: 0, endPoint x: 501, endPoint y: -86, distance: 508.4
click at [501, 0] on html "Aguarde... Pop-up bloqueado! Seu navegador bloqueou automáticamente a abertura …" at bounding box center [525, 229] width 1051 height 459
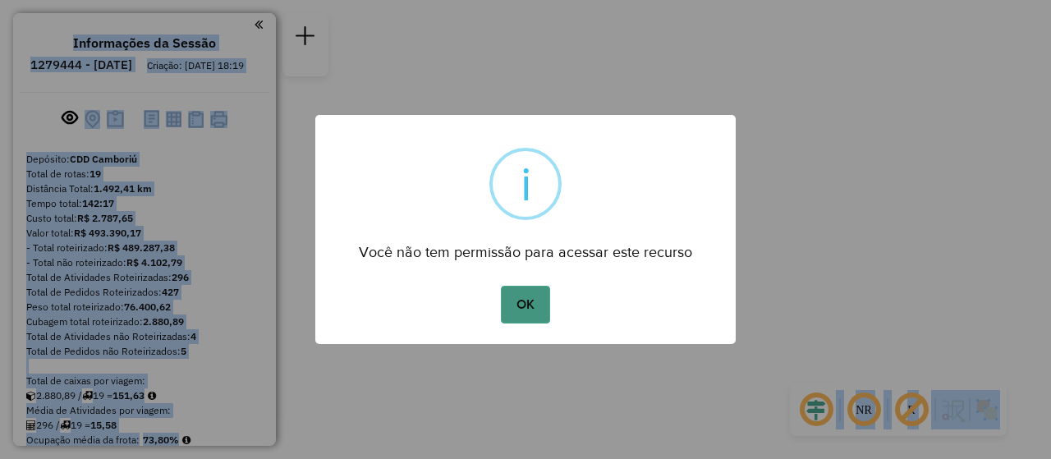
click at [538, 294] on button "OK" at bounding box center [525, 305] width 48 height 38
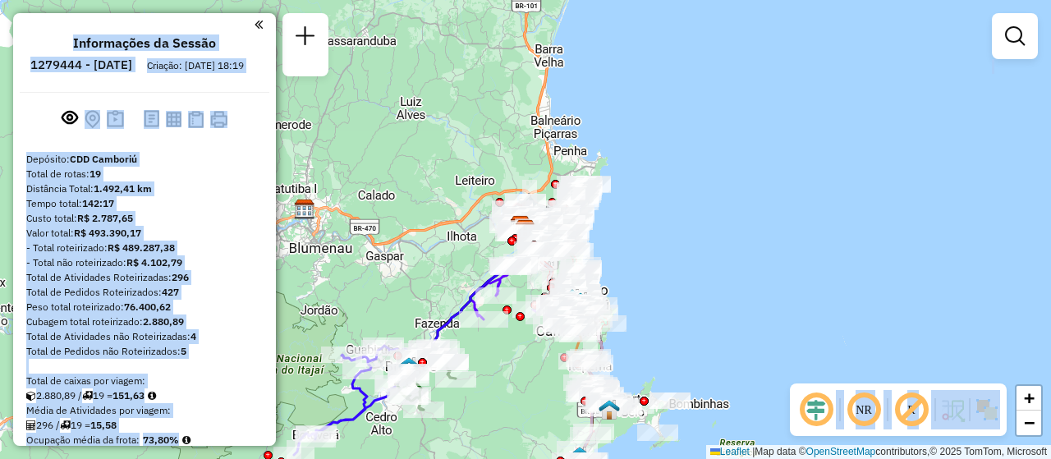
click at [460, 288] on div "Janela de atendimento Grade de atendimento Capacidade Transportadoras Veículos …" at bounding box center [525, 229] width 1051 height 459
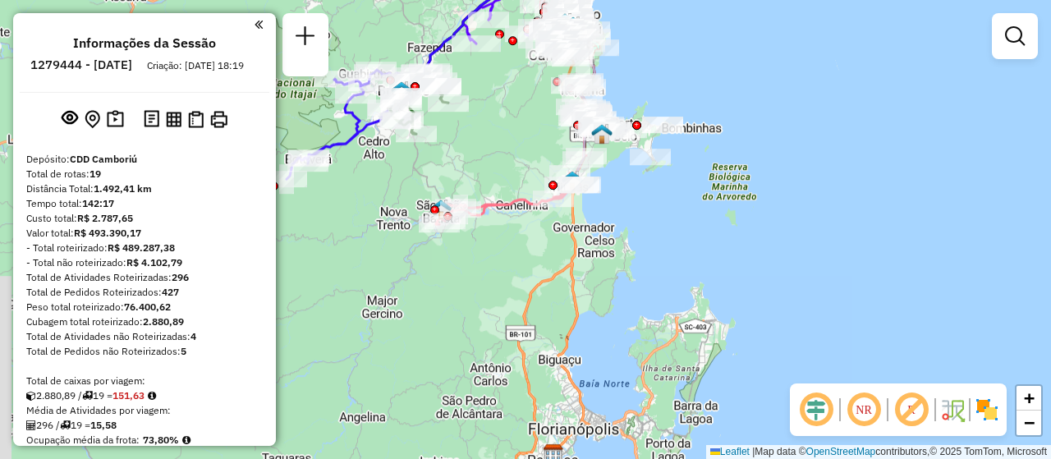
drag, startPoint x: 519, startPoint y: 419, endPoint x: 511, endPoint y: 142, distance: 276.9
click at [511, 142] on div "Janela de atendimento Grade de atendimento Capacidade Transportadoras Veículos …" at bounding box center [525, 229] width 1051 height 459
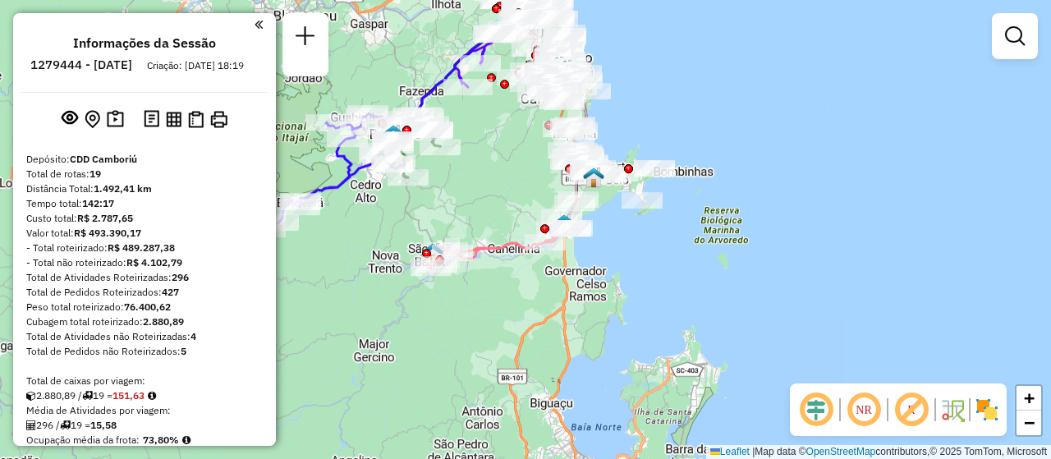
drag, startPoint x: 504, startPoint y: 372, endPoint x: 496, endPoint y: 416, distance: 45.0
click at [496, 416] on div "Janela de atendimento Grade de atendimento Capacidade Transportadoras Veículos …" at bounding box center [525, 229] width 1051 height 459
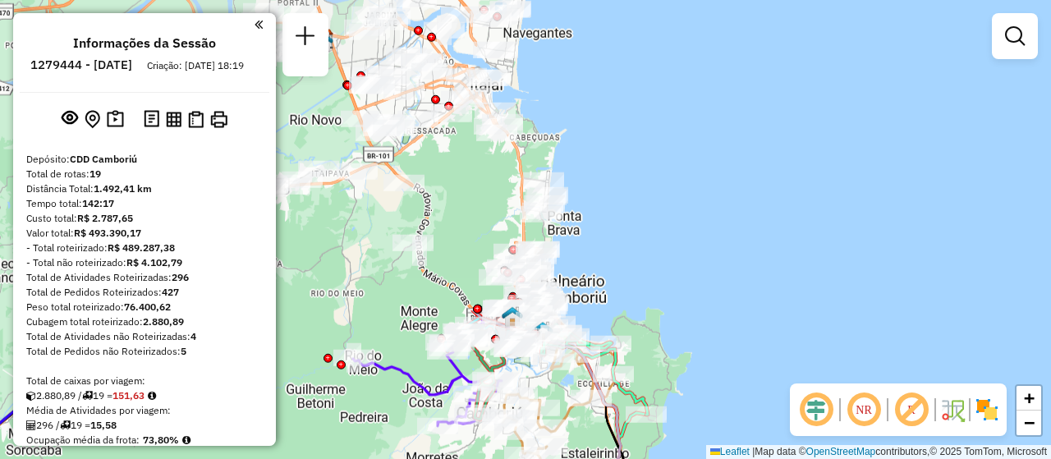
drag, startPoint x: 481, startPoint y: 134, endPoint x: 509, endPoint y: 491, distance: 358.5
click at [509, 458] on html "Aguarde... Pop-up bloqueado! Seu navegador bloqueou automáticamente a abertura …" at bounding box center [525, 229] width 1051 height 459
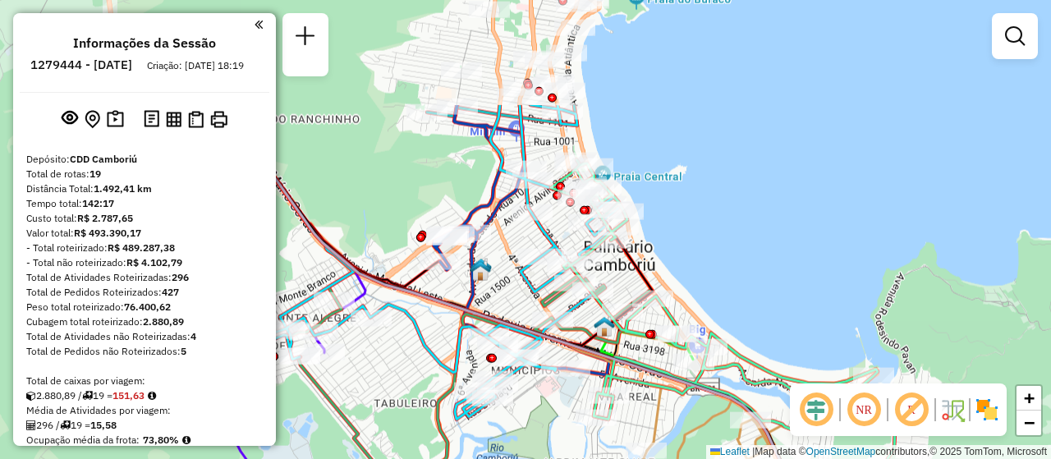
drag, startPoint x: 606, startPoint y: 114, endPoint x: 777, endPoint y: 265, distance: 228.1
click at [777, 265] on div "Rota 6 - Placa RXT2E35 92622624 - EMPORIO CASA RUSTICA LTDA Rota 6 - Placa RXT2…" at bounding box center [525, 229] width 1051 height 459
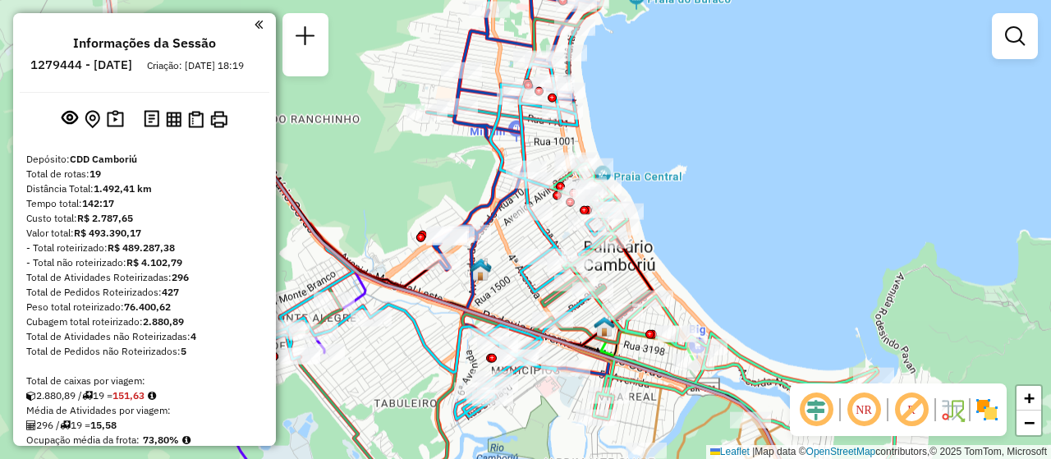
click at [990, 407] on img at bounding box center [987, 410] width 26 height 26
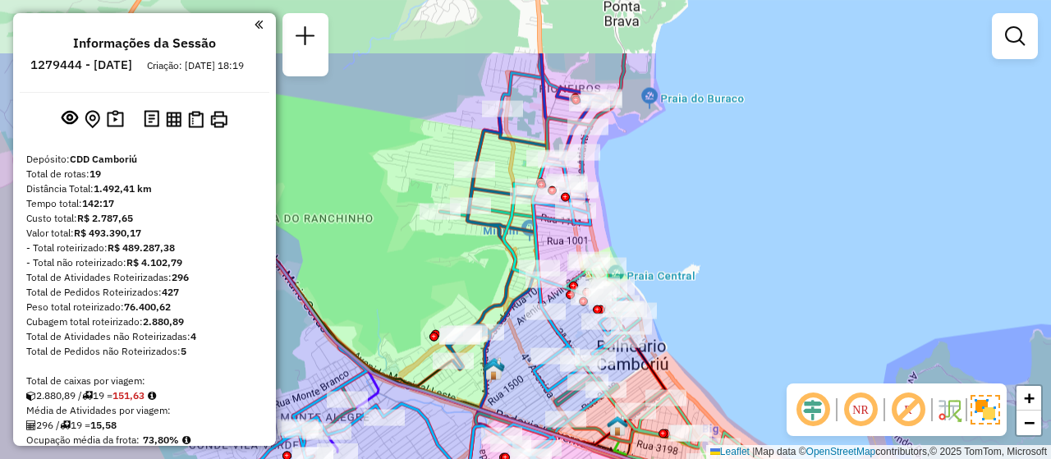
drag, startPoint x: 699, startPoint y: 155, endPoint x: 703, endPoint y: 201, distance: 46.2
click at [703, 201] on div "Rota 6 - Placa RXT2E35 92622624 - EMPORIO CASA RUSTICA LTDA Rota 6 - Placa RXT2…" at bounding box center [525, 229] width 1051 height 459
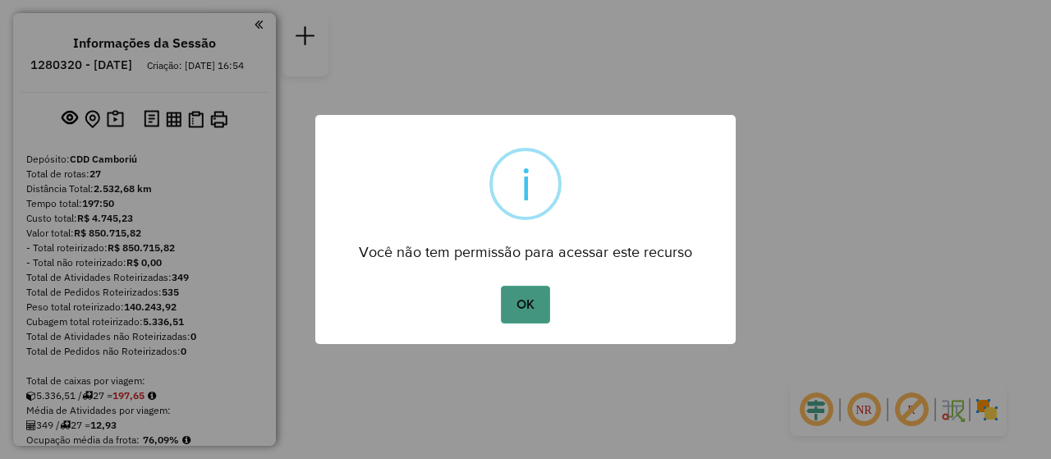
click at [516, 323] on button "OK" at bounding box center [525, 305] width 48 height 38
click at [529, 306] on button "OK" at bounding box center [525, 305] width 48 height 38
click at [534, 324] on div "OK No Cancel" at bounding box center [525, 305] width 421 height 46
click at [522, 304] on button "OK" at bounding box center [525, 305] width 48 height 38
